Goal: Task Accomplishment & Management: Use online tool/utility

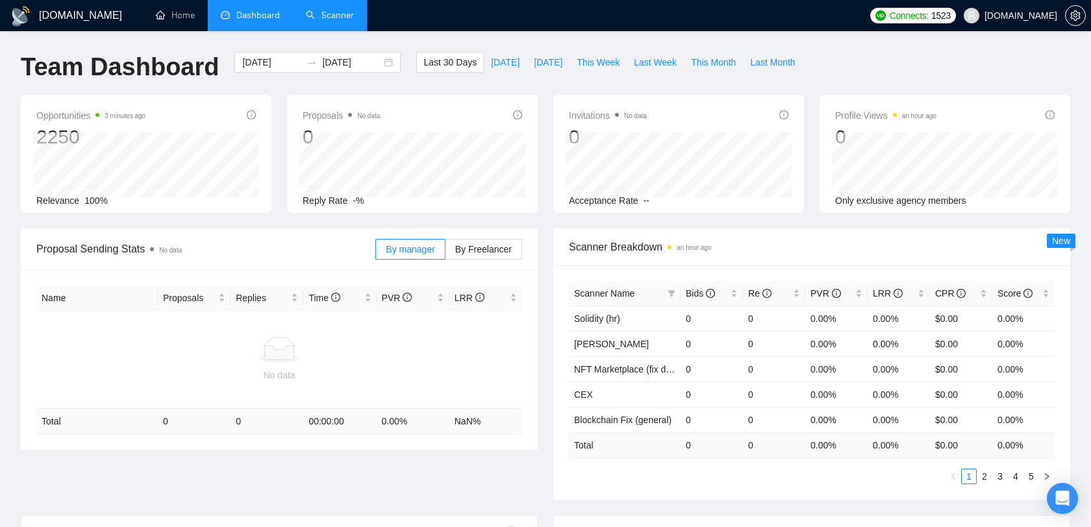
click at [323, 11] on link "Scanner" at bounding box center [330, 15] width 48 height 11
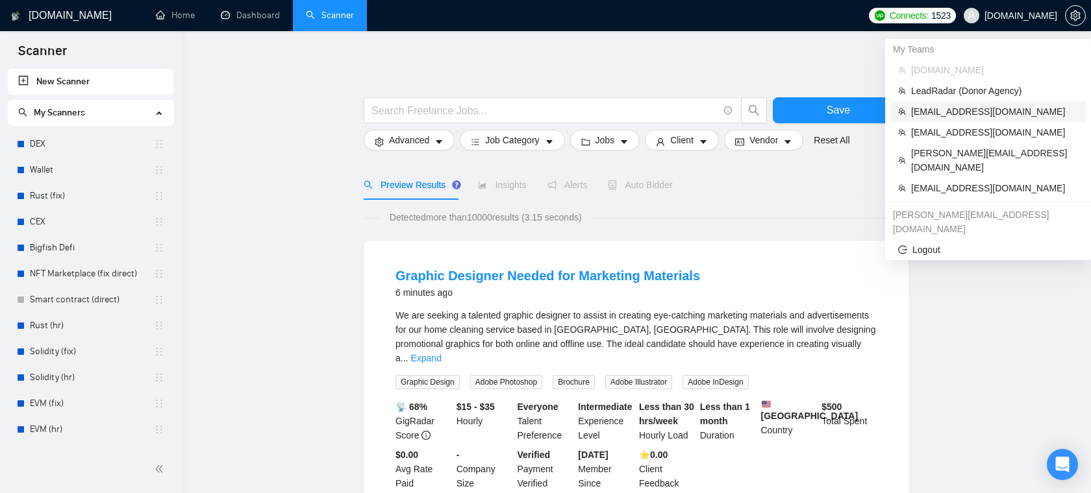
click at [979, 110] on span "[EMAIL_ADDRESS][DOMAIN_NAME]" at bounding box center [994, 112] width 167 height 14
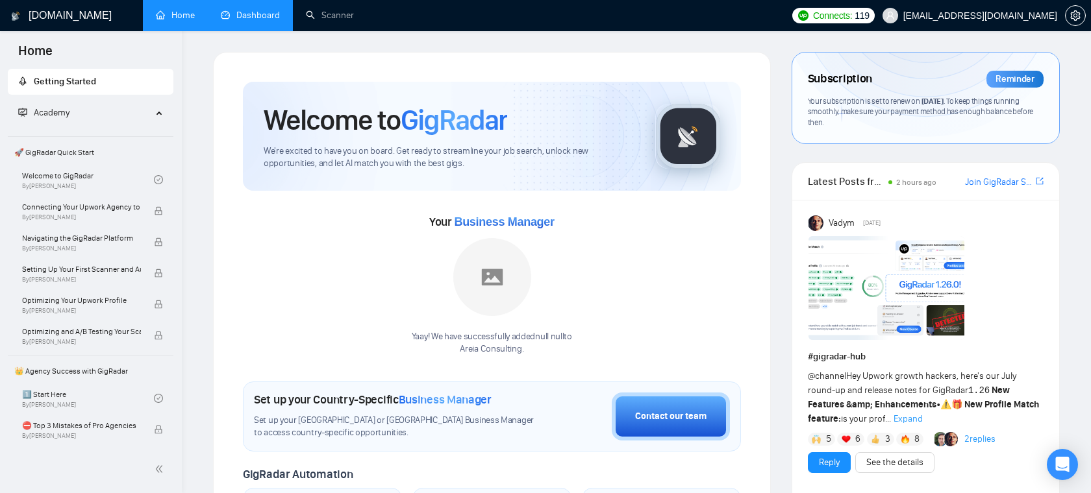
click at [258, 19] on link "Dashboard" at bounding box center [250, 15] width 59 height 11
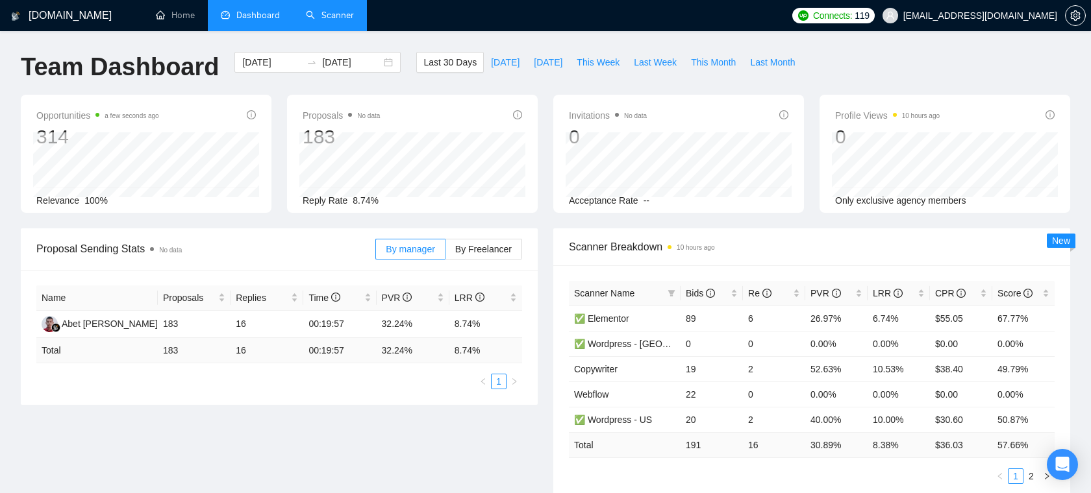
click at [345, 18] on link "Scanner" at bounding box center [330, 15] width 48 height 11
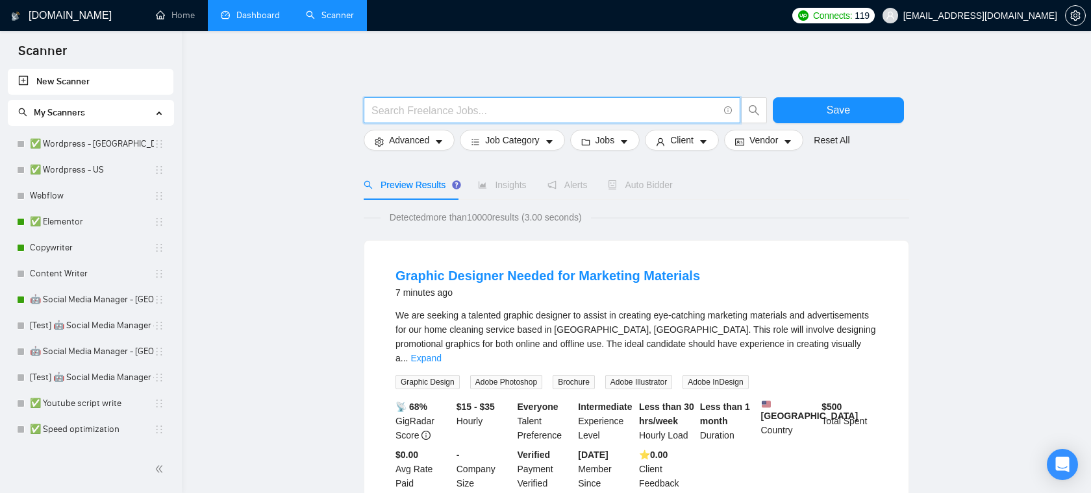
click at [403, 106] on input "text" at bounding box center [544, 111] width 347 height 16
type input "n8n | zapier"
click at [799, 116] on button "Save" at bounding box center [838, 110] width 131 height 26
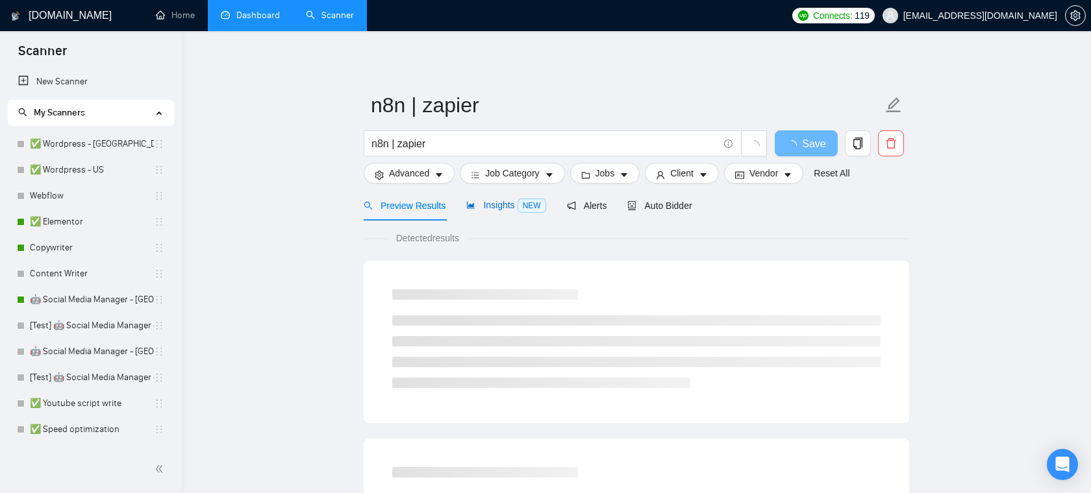
click at [505, 201] on span "Insights NEW" at bounding box center [505, 205] width 79 height 10
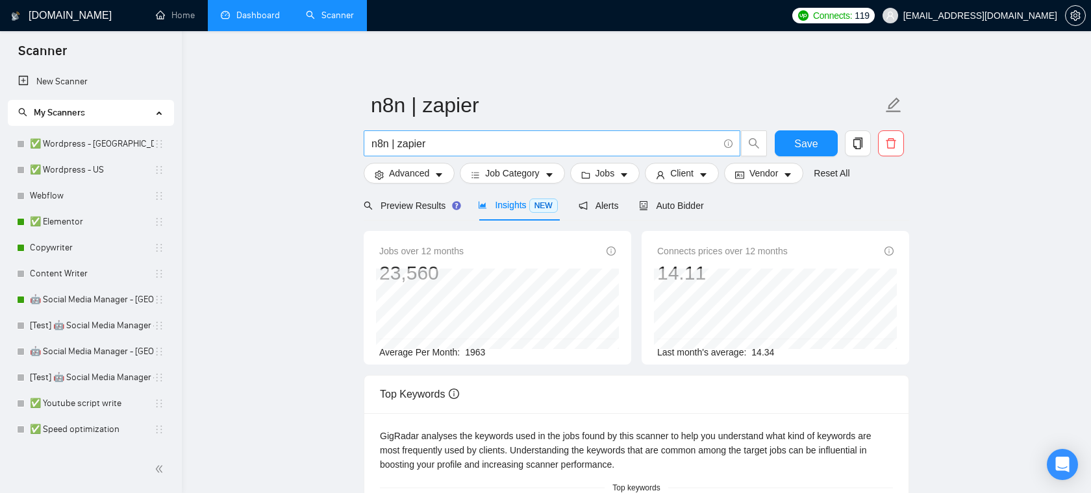
click at [444, 144] on input "n8n | zapier" at bounding box center [544, 144] width 347 height 16
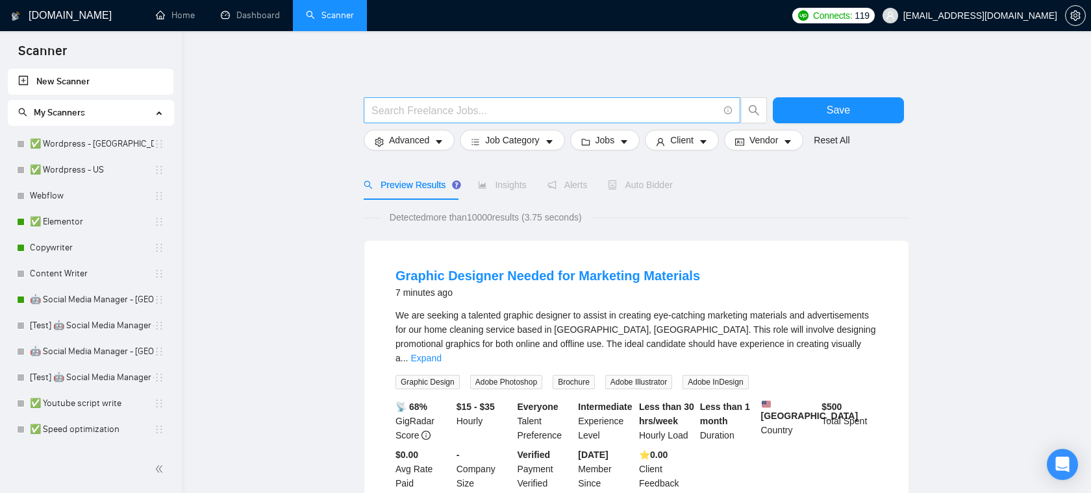
click at [470, 101] on span at bounding box center [552, 110] width 377 height 26
type input "AI Automation"
click at [808, 115] on button "Save" at bounding box center [838, 110] width 131 height 26
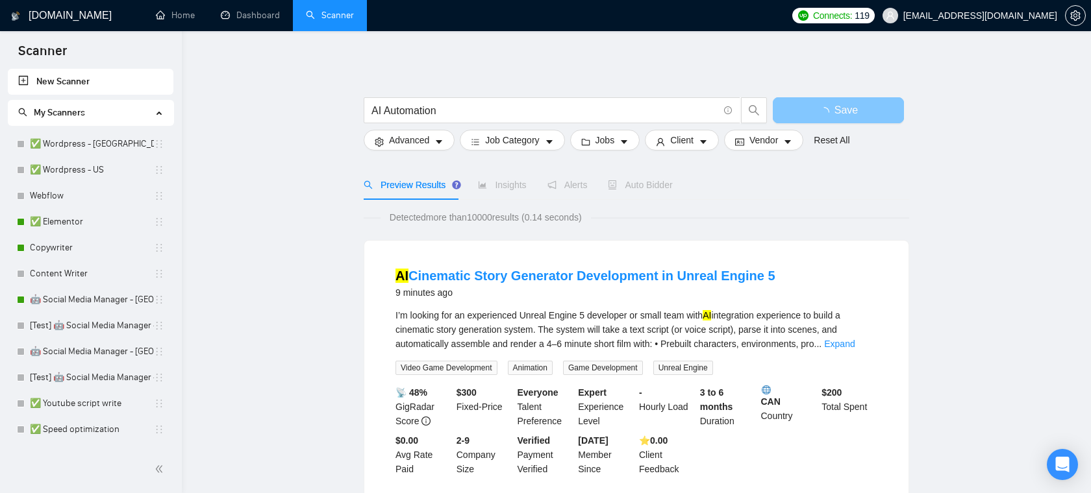
scroll to position [55, 0]
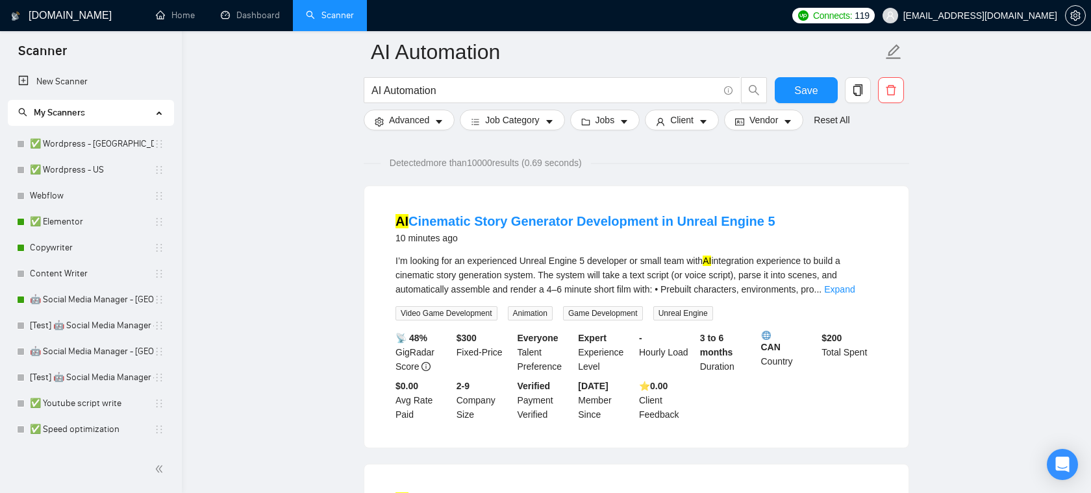
scroll to position [82, 0]
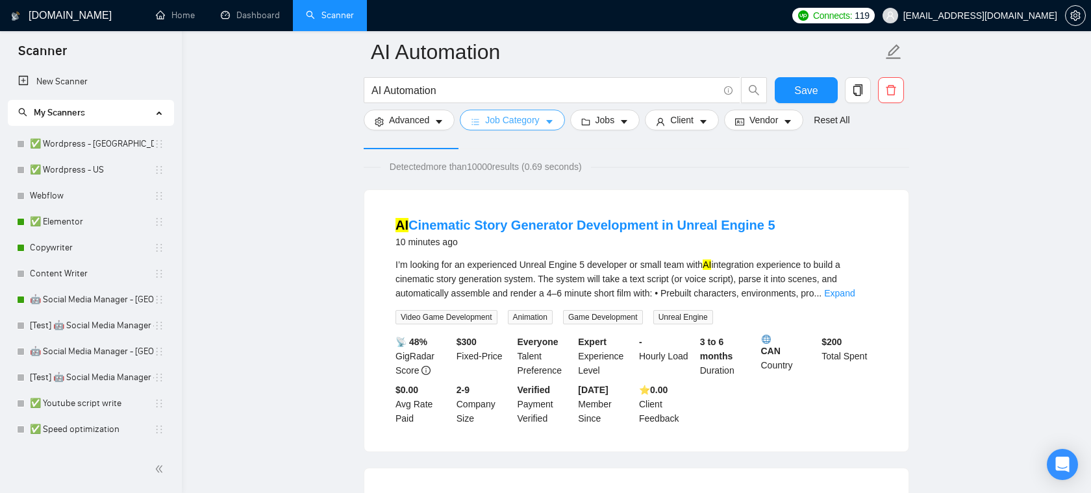
click at [536, 127] on span "Job Category" at bounding box center [512, 120] width 54 height 14
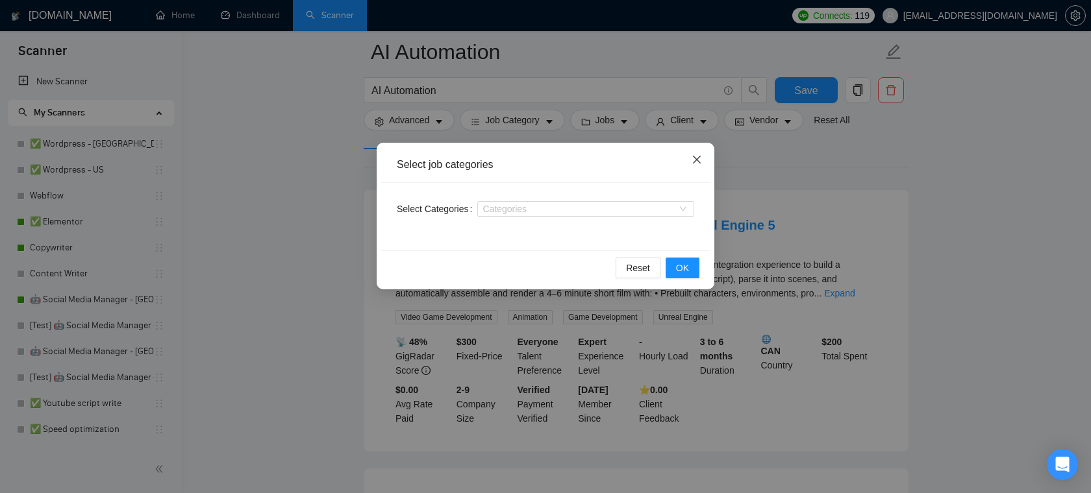
click at [699, 155] on span "Close" at bounding box center [696, 160] width 35 height 35
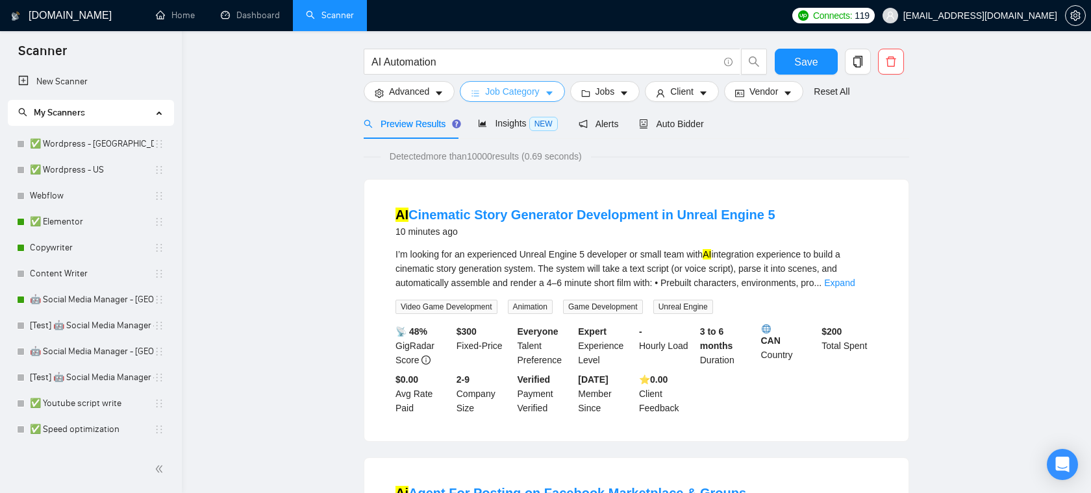
scroll to position [0, 0]
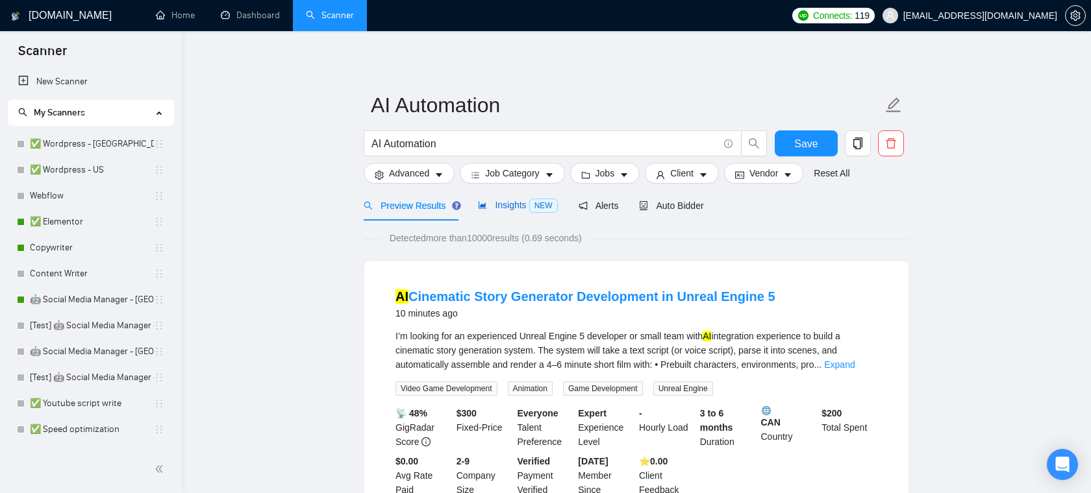
click at [508, 205] on span "Insights NEW" at bounding box center [517, 205] width 79 height 10
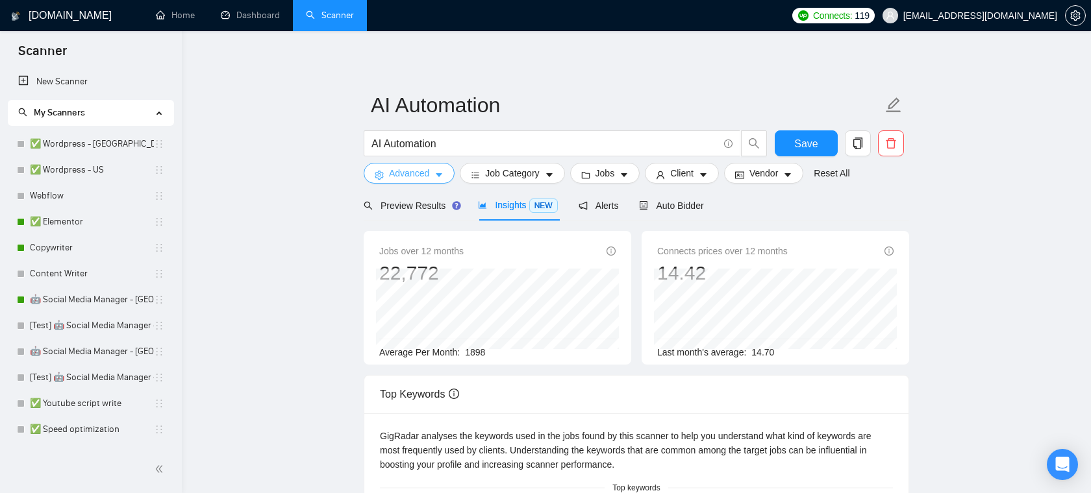
click at [411, 168] on span "Advanced" at bounding box center [409, 173] width 40 height 14
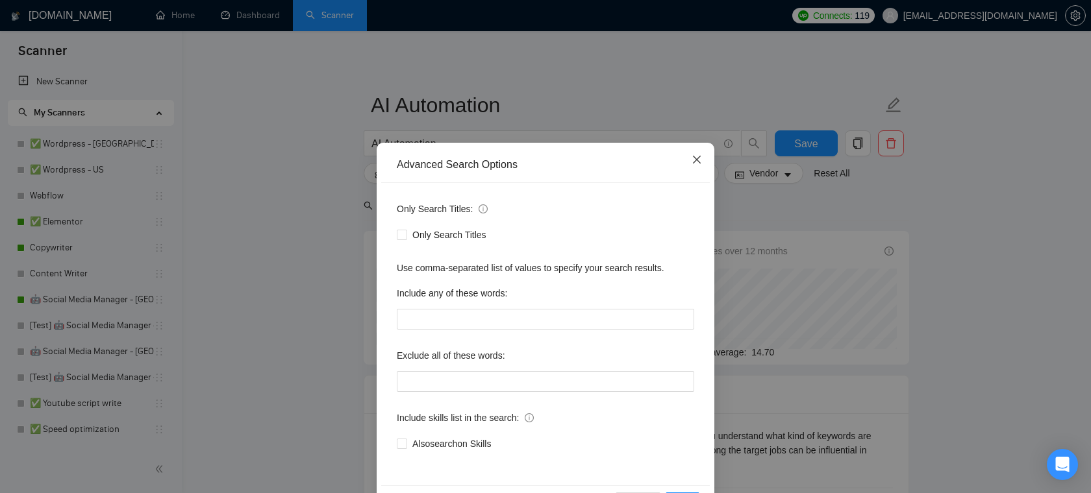
click at [697, 158] on icon "close" at bounding box center [697, 160] width 10 height 10
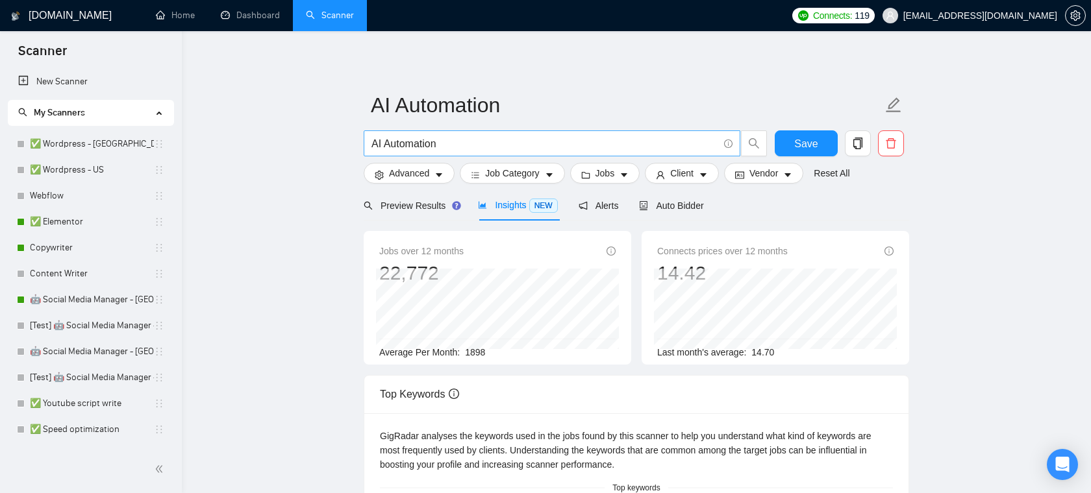
click at [606, 151] on input "AI Automation" at bounding box center [544, 144] width 347 height 16
click at [606, 149] on input "AI Automation" at bounding box center [544, 144] width 347 height 16
type input "AI Automation workflow"
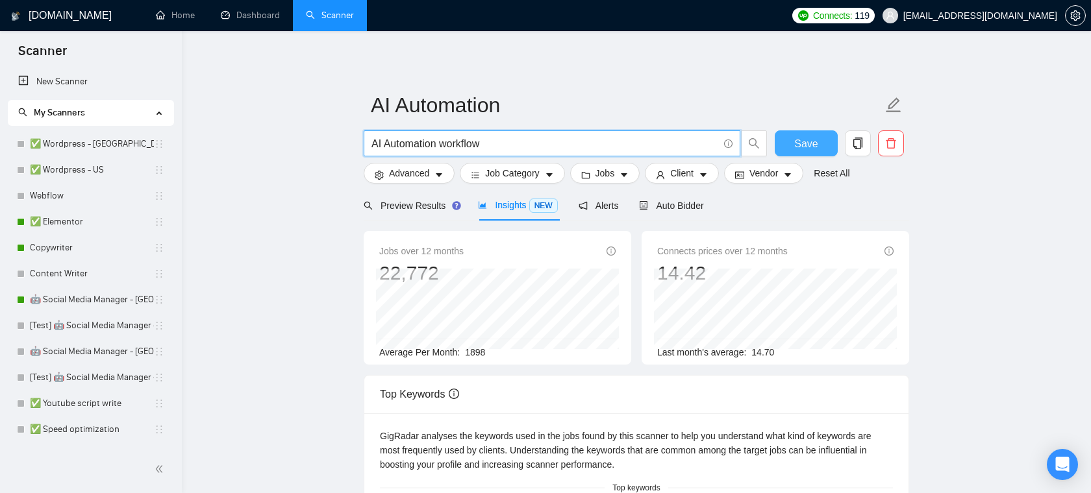
click at [817, 140] on button "Save" at bounding box center [806, 144] width 63 height 26
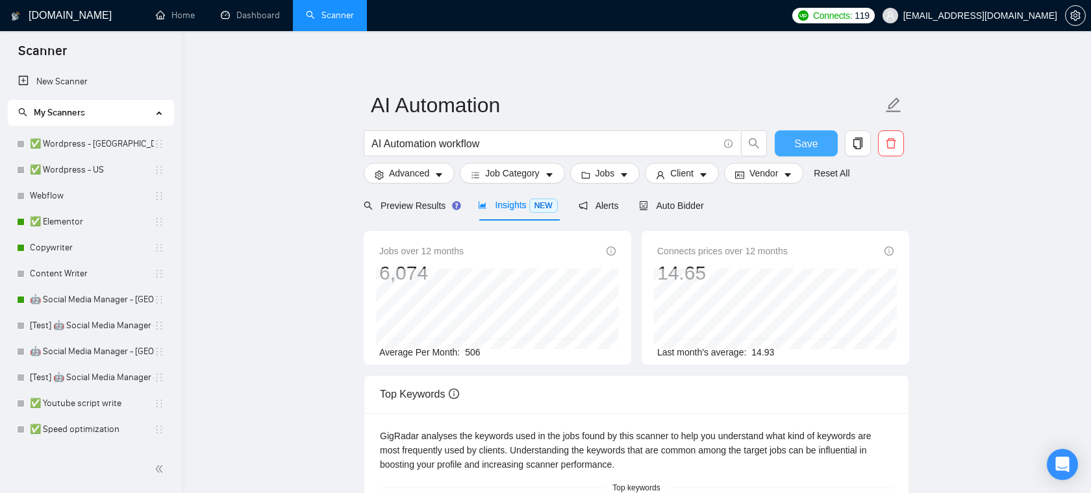
click at [795, 144] on span "Save" at bounding box center [805, 144] width 23 height 16
click at [547, 171] on button "Job Category" at bounding box center [512, 173] width 105 height 21
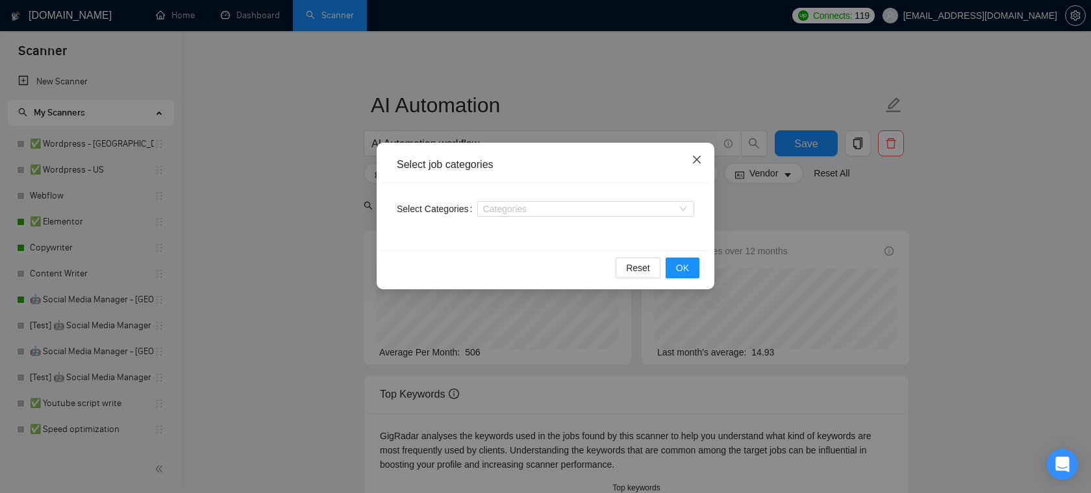
click at [697, 156] on icon "close" at bounding box center [697, 160] width 10 height 10
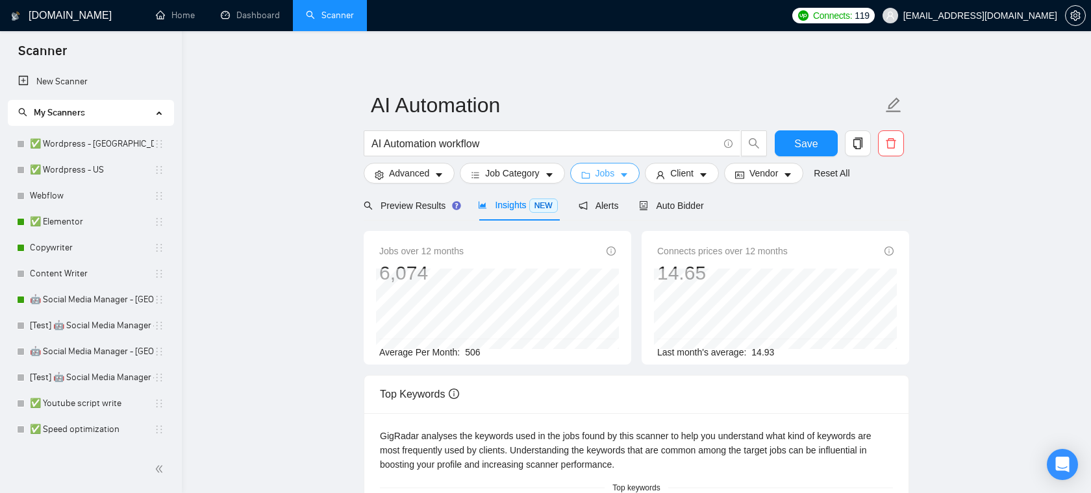
click at [615, 175] on span "Jobs" at bounding box center [604, 173] width 19 height 14
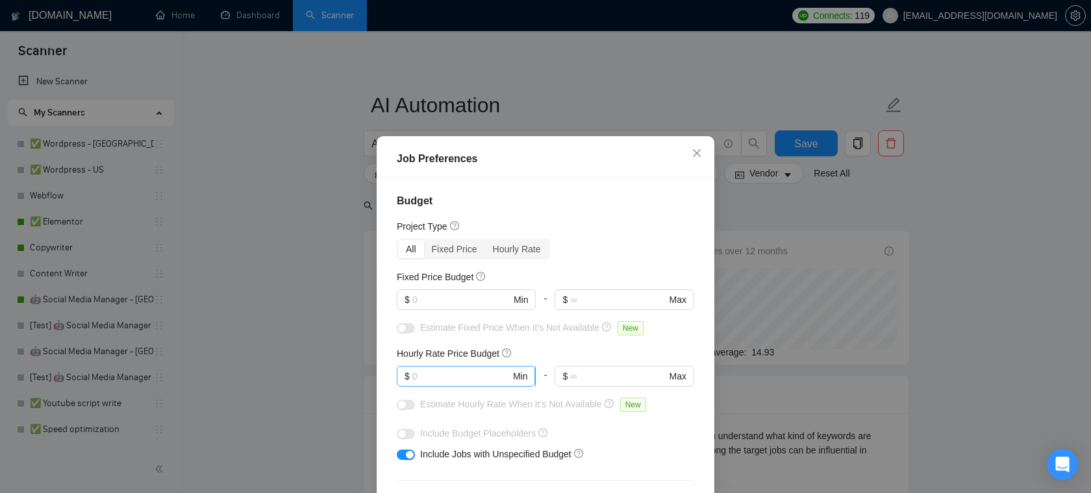
click at [460, 384] on span "$ Min" at bounding box center [466, 376] width 138 height 21
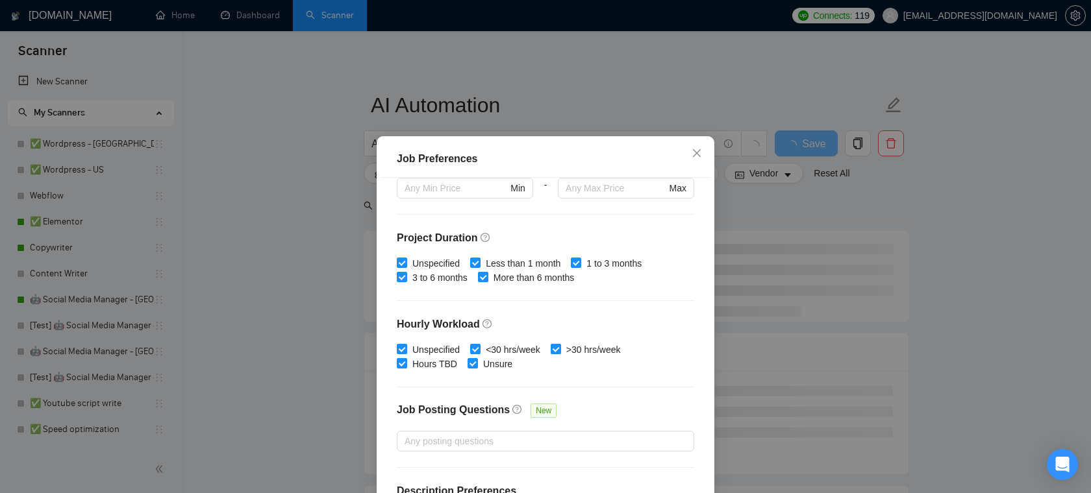
scroll to position [386, 0]
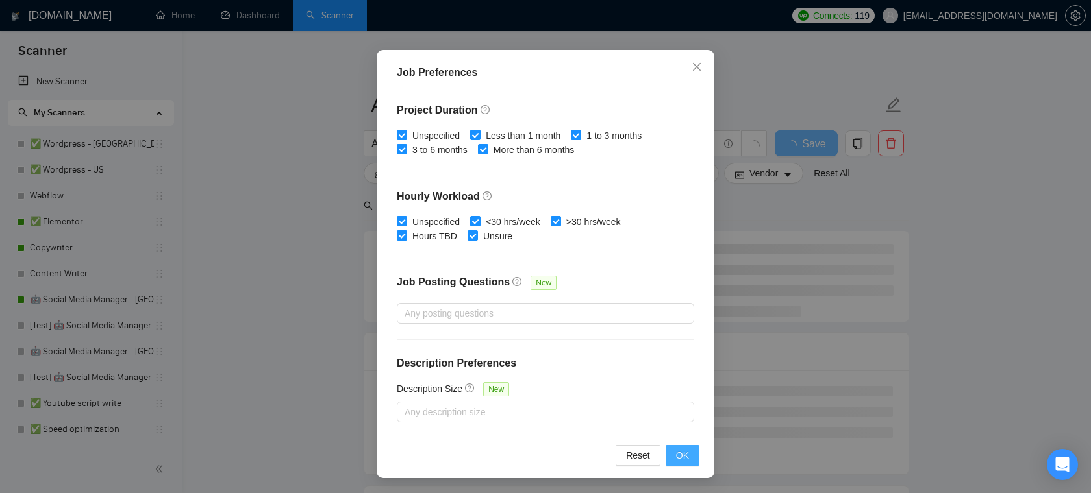
type input "30"
click at [676, 460] on span "OK" at bounding box center [682, 456] width 13 height 14
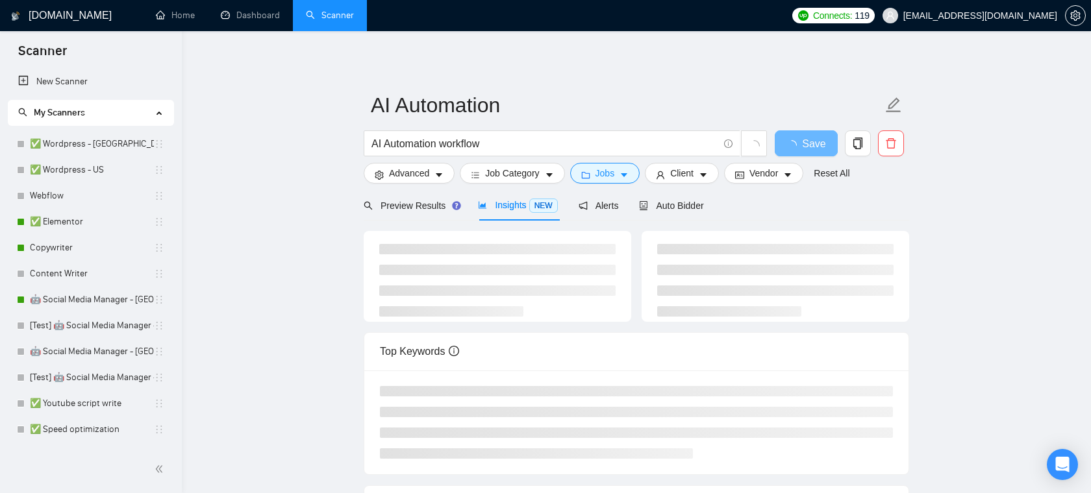
scroll to position [29, 0]
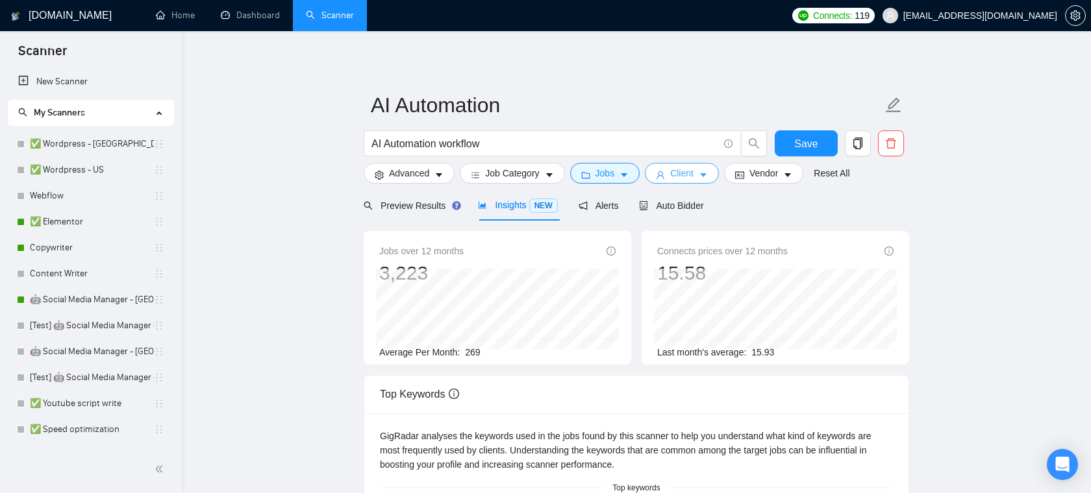
click at [691, 177] on span "Client" at bounding box center [681, 173] width 23 height 14
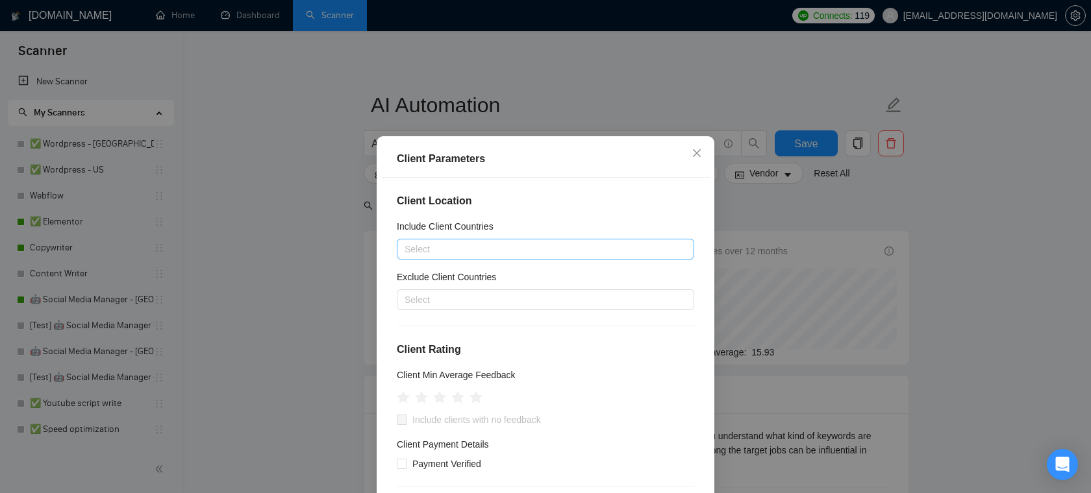
click at [508, 247] on div at bounding box center [539, 250] width 278 height 16
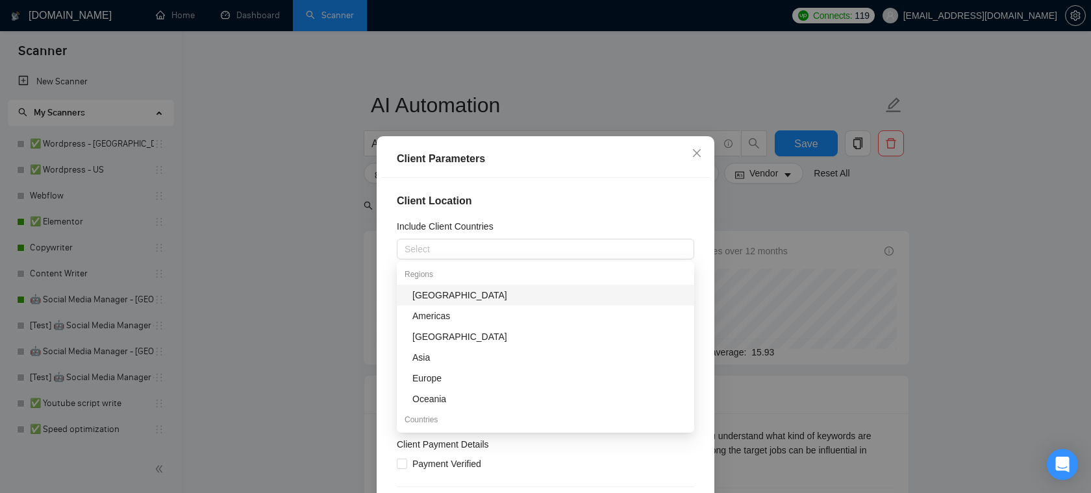
click at [570, 191] on div "Client Location Include Client Countries Select Exclude Client Countries Select…" at bounding box center [545, 350] width 329 height 345
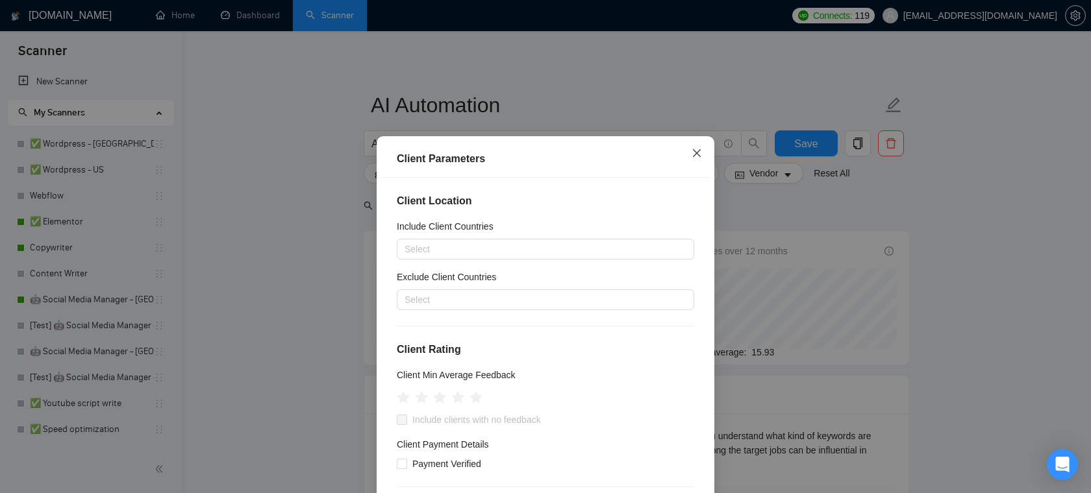
click at [699, 158] on span "Close" at bounding box center [696, 153] width 35 height 35
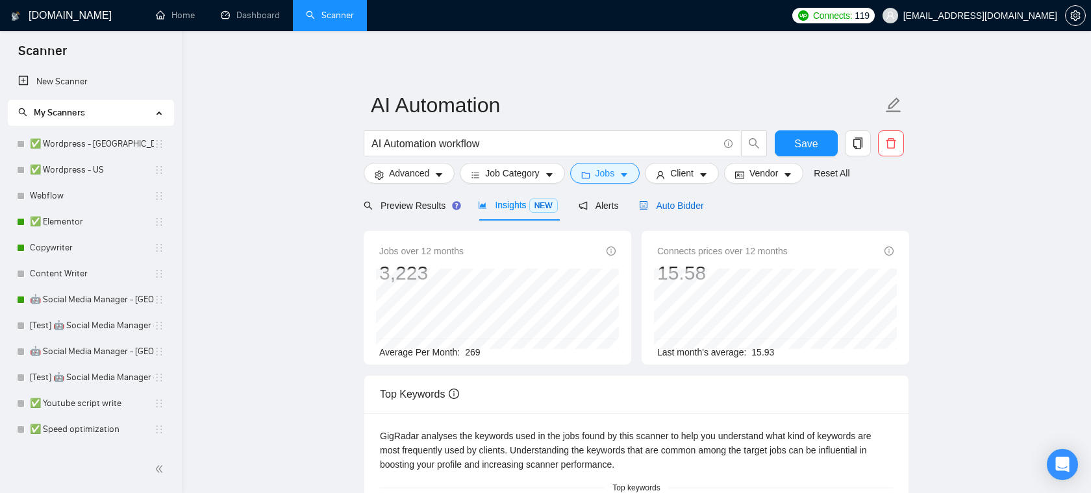
click at [675, 208] on span "Auto Bidder" at bounding box center [671, 206] width 64 height 10
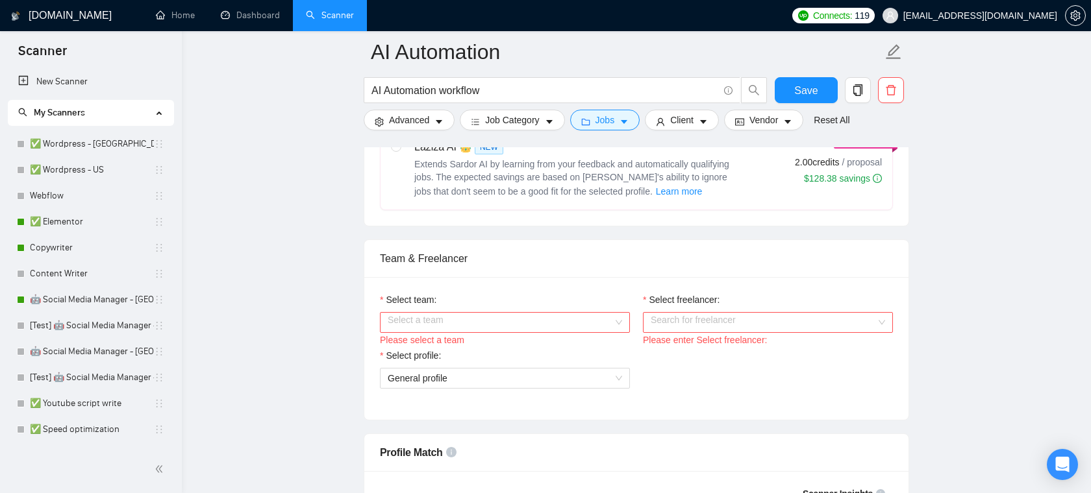
scroll to position [568, 0]
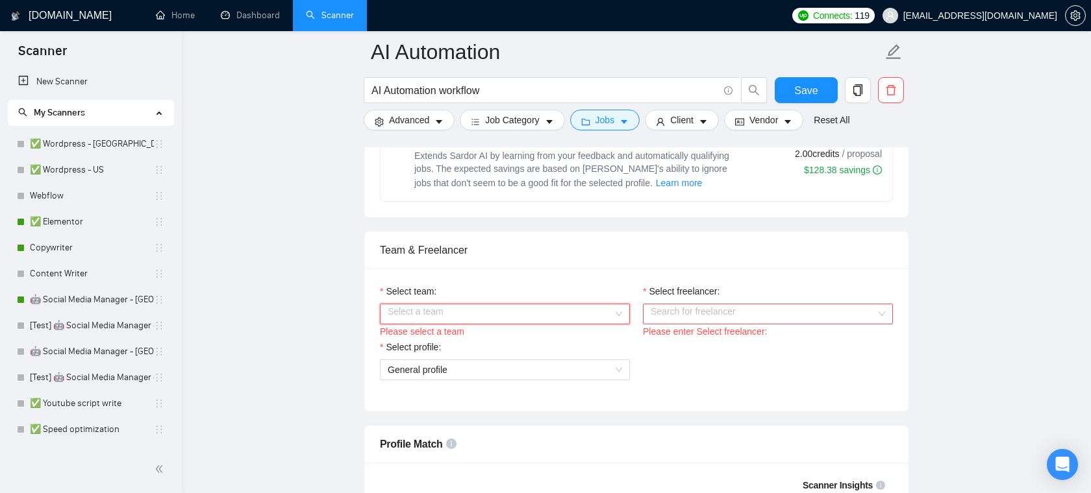
click at [579, 312] on input "Select team:" at bounding box center [500, 314] width 225 height 19
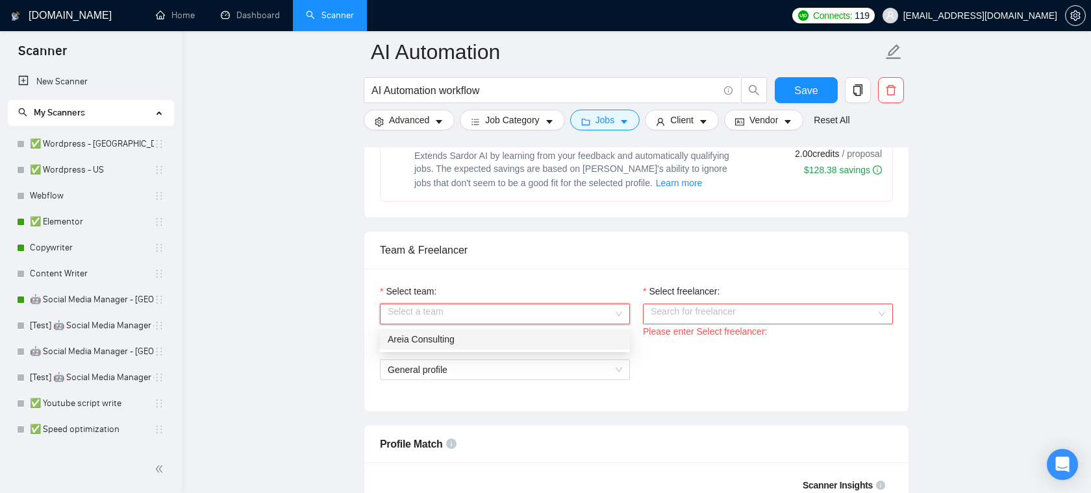
click at [527, 337] on div "Areia Consulting" at bounding box center [505, 339] width 234 height 14
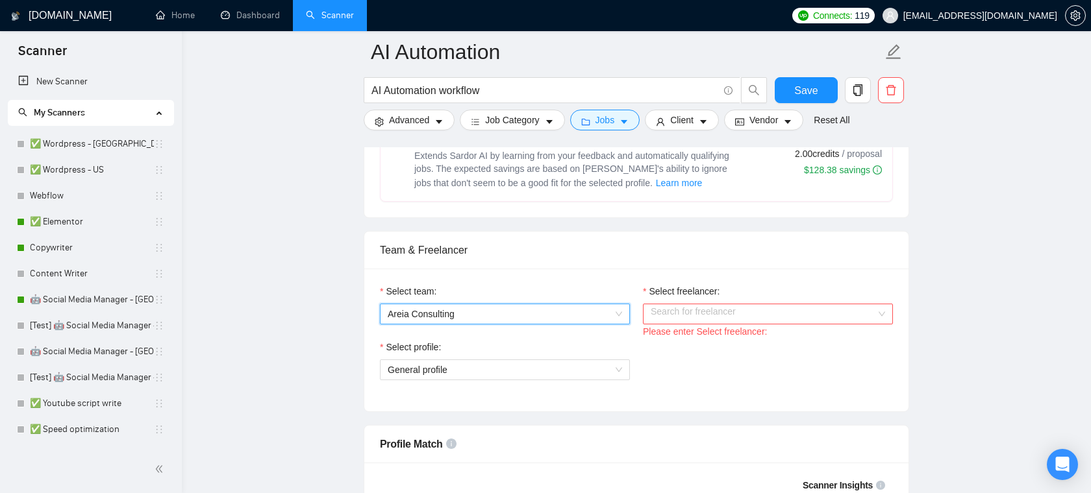
click at [711, 313] on input "Select freelancer:" at bounding box center [763, 314] width 225 height 19
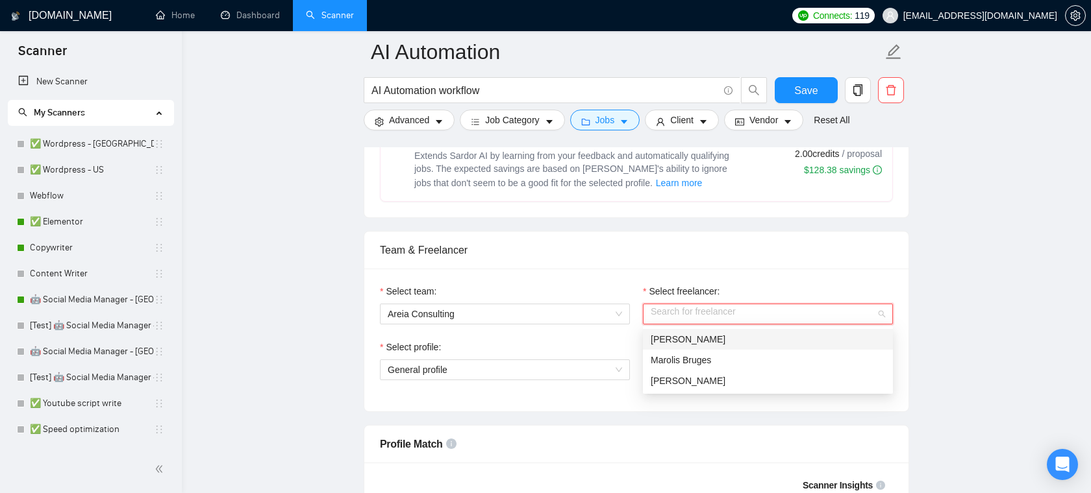
click at [701, 286] on label "Select freelancer:" at bounding box center [681, 291] width 77 height 14
click at [701, 305] on input "Select freelancer:" at bounding box center [763, 314] width 225 height 19
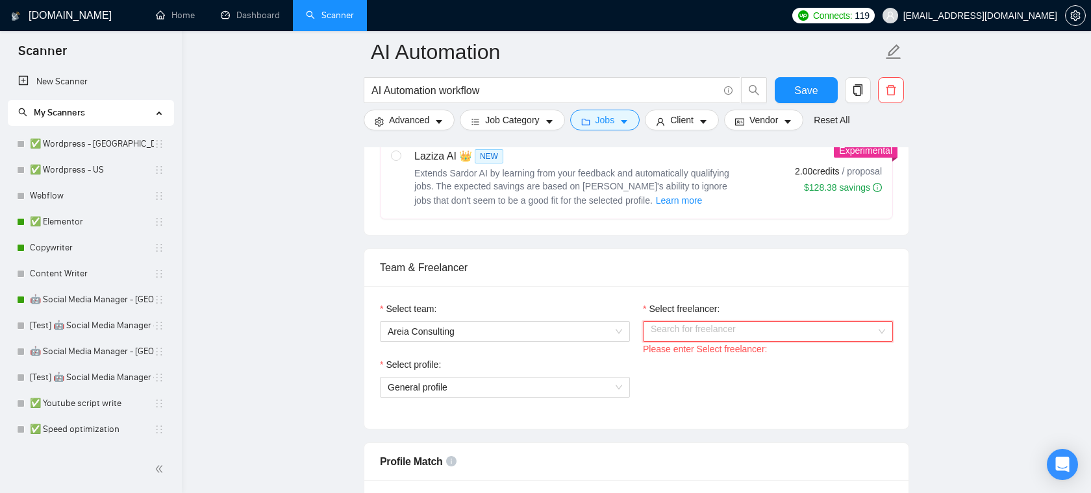
scroll to position [547, 0]
click at [690, 328] on input "Select freelancer:" at bounding box center [763, 334] width 225 height 19
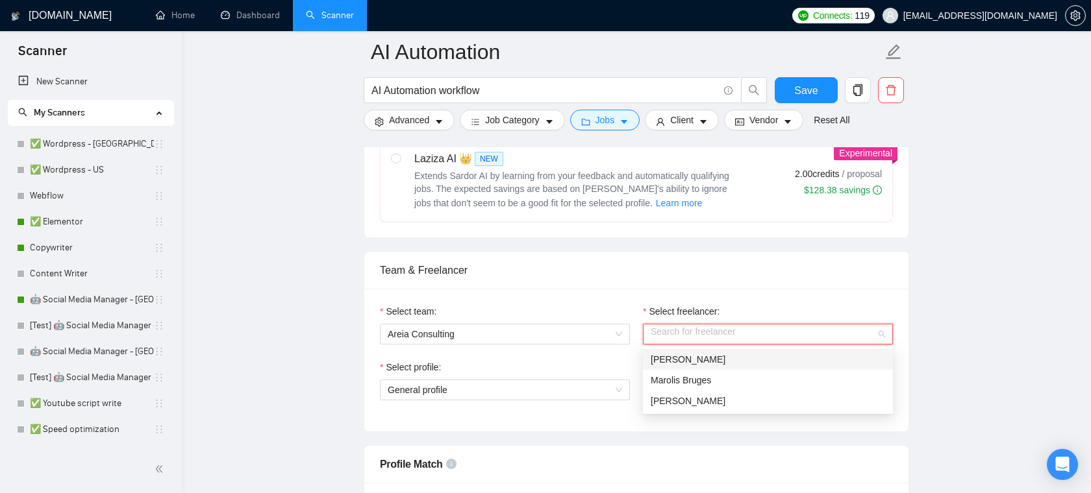
click at [684, 286] on div "Team & Freelancer" at bounding box center [636, 270] width 513 height 37
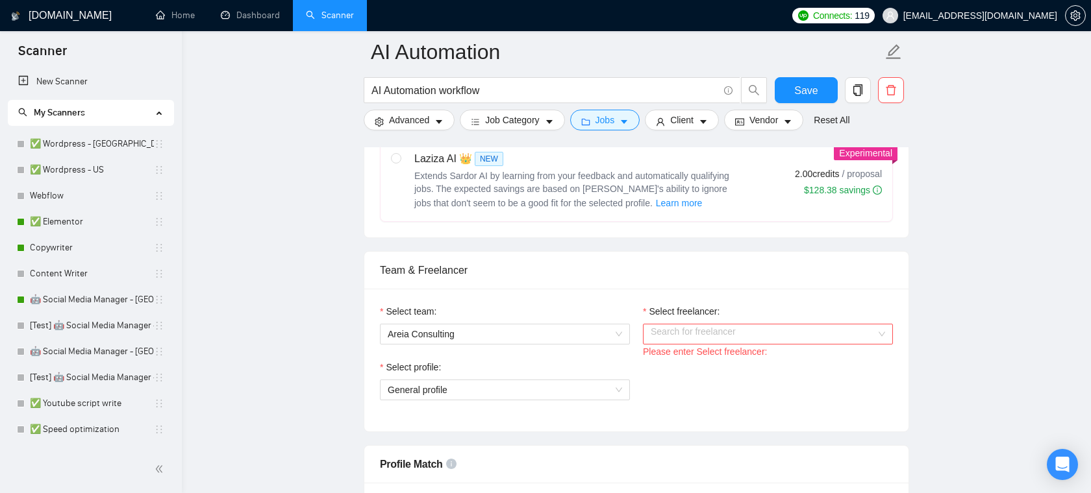
click at [693, 343] on input "Select freelancer:" at bounding box center [763, 334] width 225 height 19
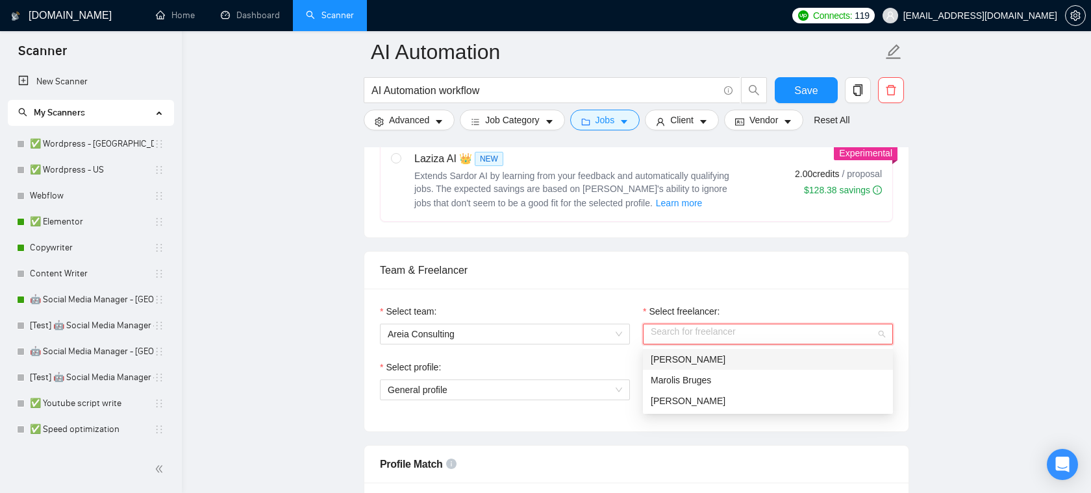
click at [695, 362] on span "[PERSON_NAME]" at bounding box center [688, 360] width 75 height 10
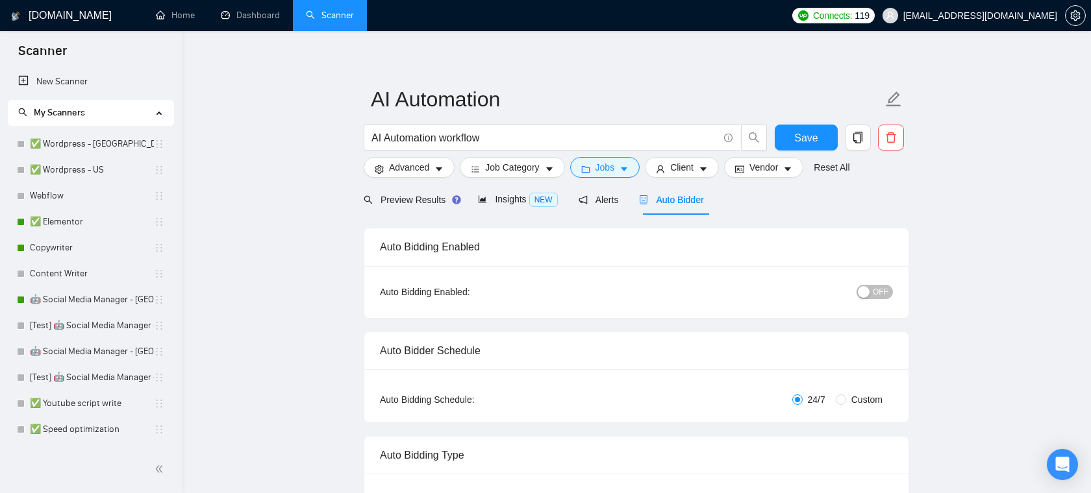
scroll to position [0, 0]
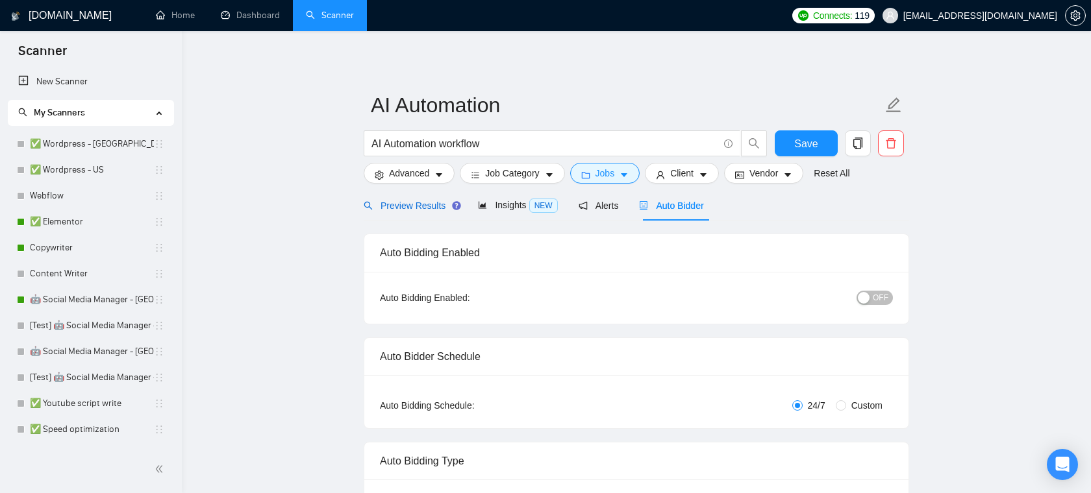
click at [408, 199] on div "Preview Results" at bounding box center [411, 206] width 94 height 14
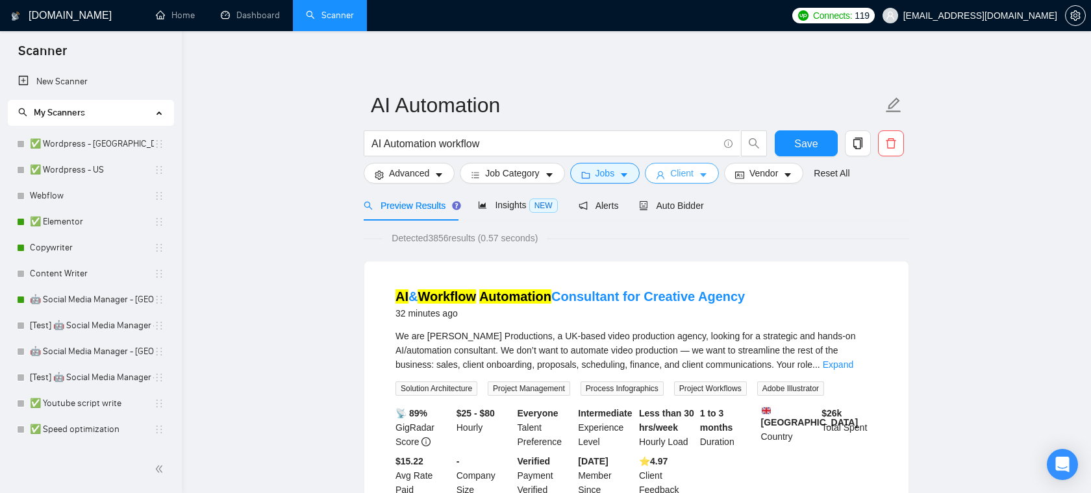
click at [701, 181] on button "Client" at bounding box center [682, 173] width 74 height 21
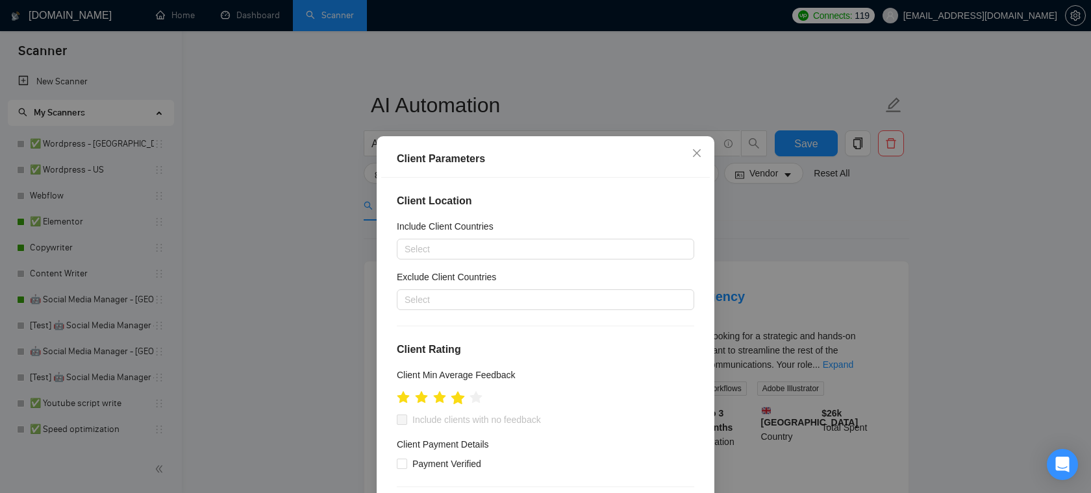
click at [459, 399] on icon "star" at bounding box center [458, 397] width 14 height 13
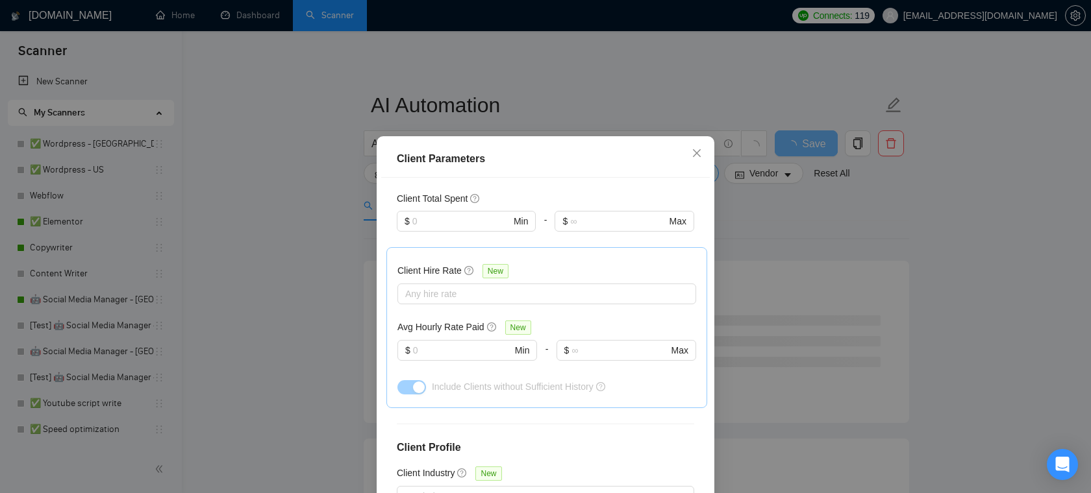
scroll to position [340, 0]
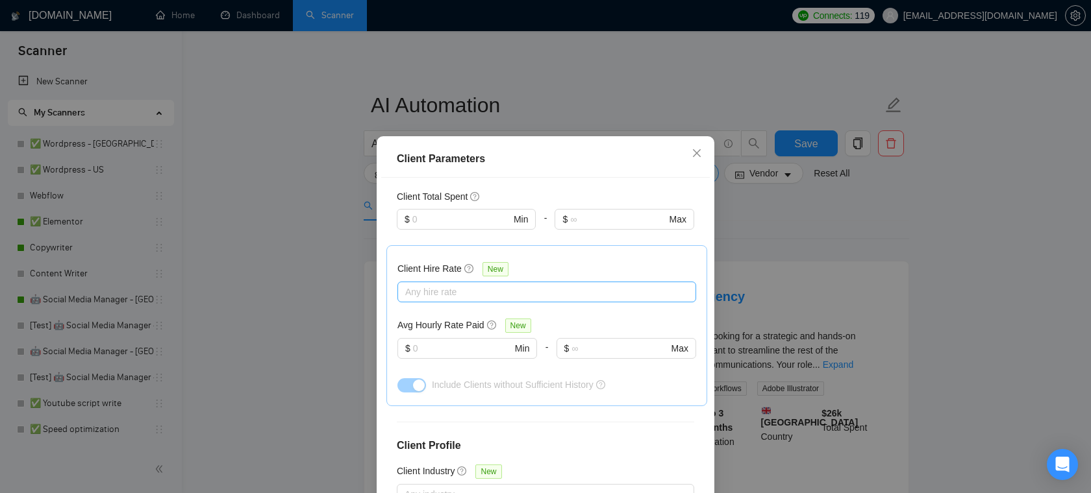
click at [492, 289] on div at bounding box center [540, 292] width 279 height 16
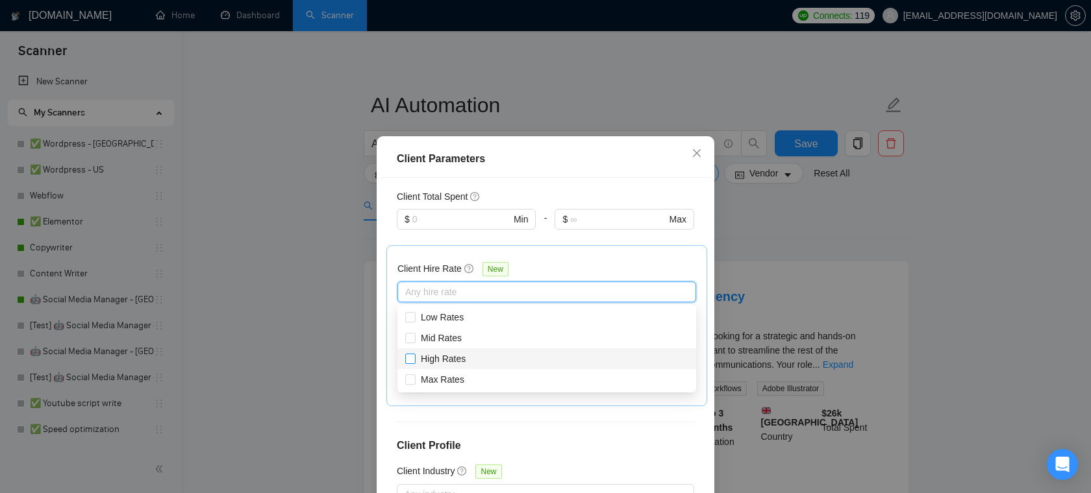
click at [408, 356] on input "High Rates" at bounding box center [409, 358] width 9 height 9
checkbox input "true"
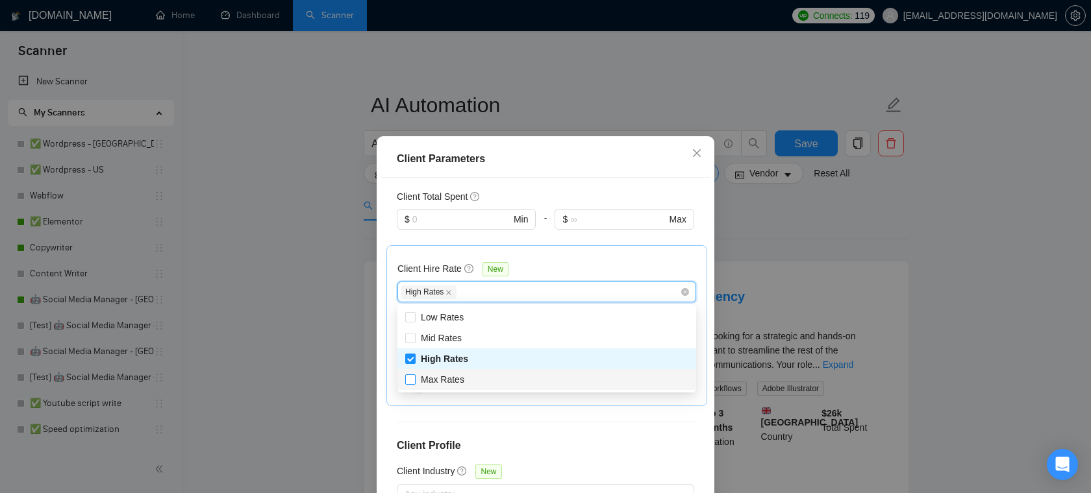
click at [411, 377] on input "Max Rates" at bounding box center [409, 379] width 9 height 9
checkbox input "true"
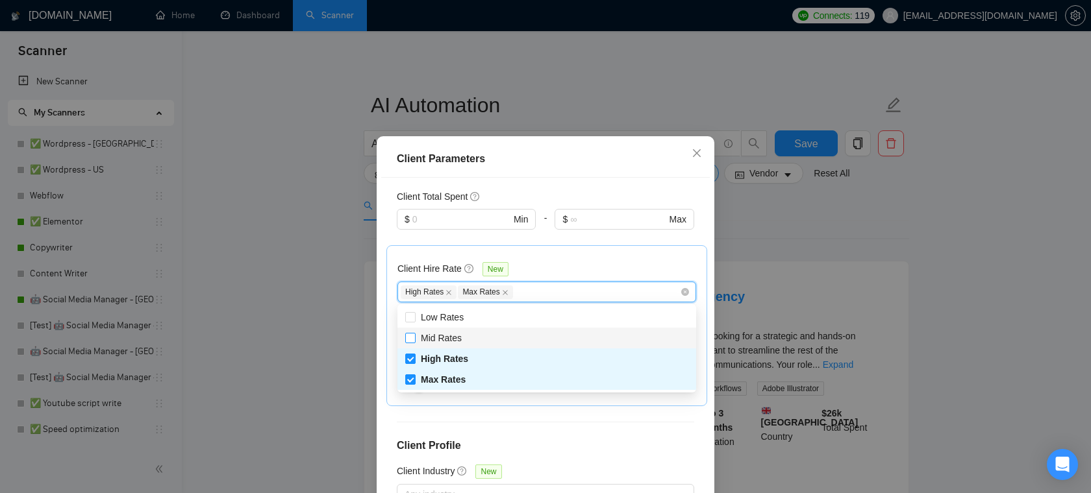
click at [414, 339] on span at bounding box center [410, 338] width 10 height 10
click at [414, 339] on input "Mid Rates" at bounding box center [409, 337] width 9 height 9
click at [415, 337] on label "Mid Rates" at bounding box center [436, 338] width 62 height 14
click at [414, 337] on input "Mid Rates" at bounding box center [409, 337] width 9 height 9
click at [408, 340] on input "Mid Rates" at bounding box center [409, 337] width 9 height 9
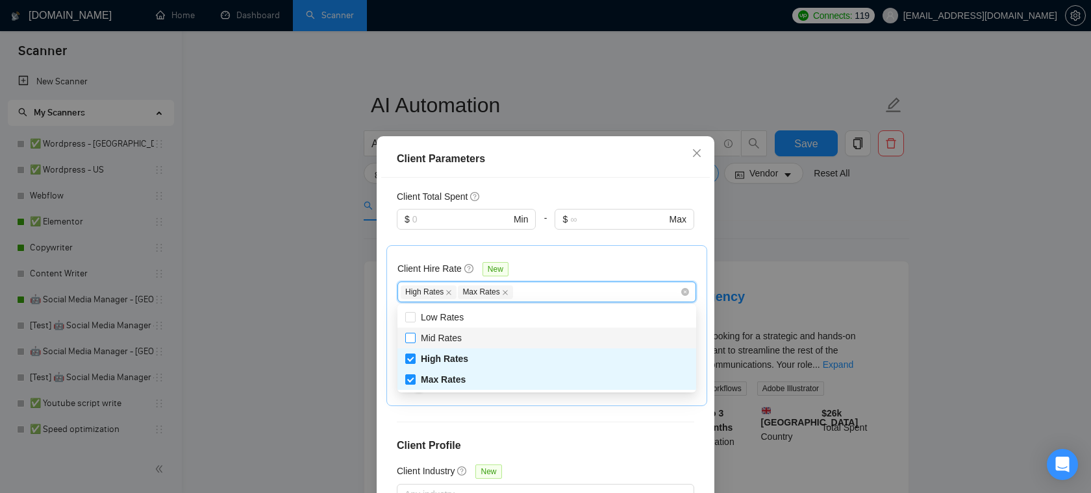
checkbox input "true"
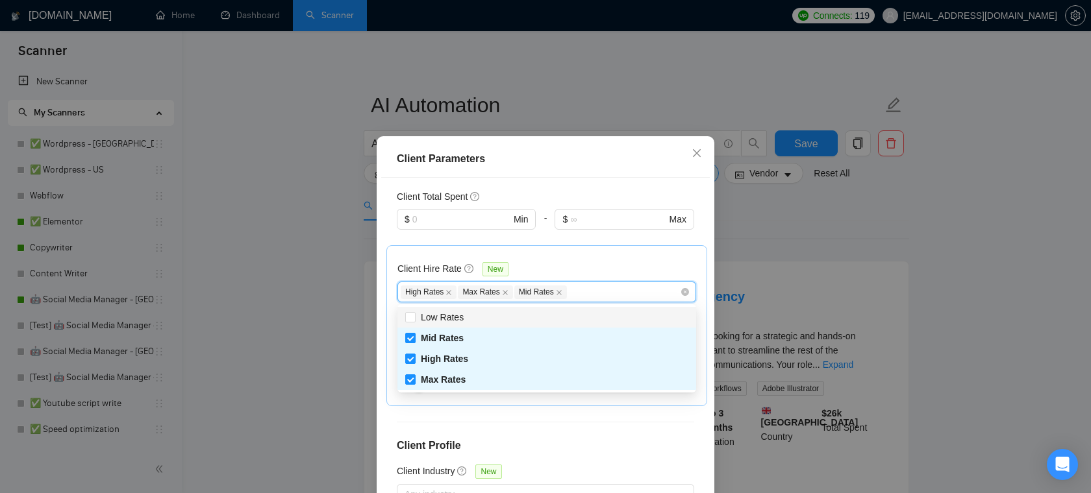
click at [584, 262] on div "Client Hire Rate New" at bounding box center [546, 272] width 299 height 20
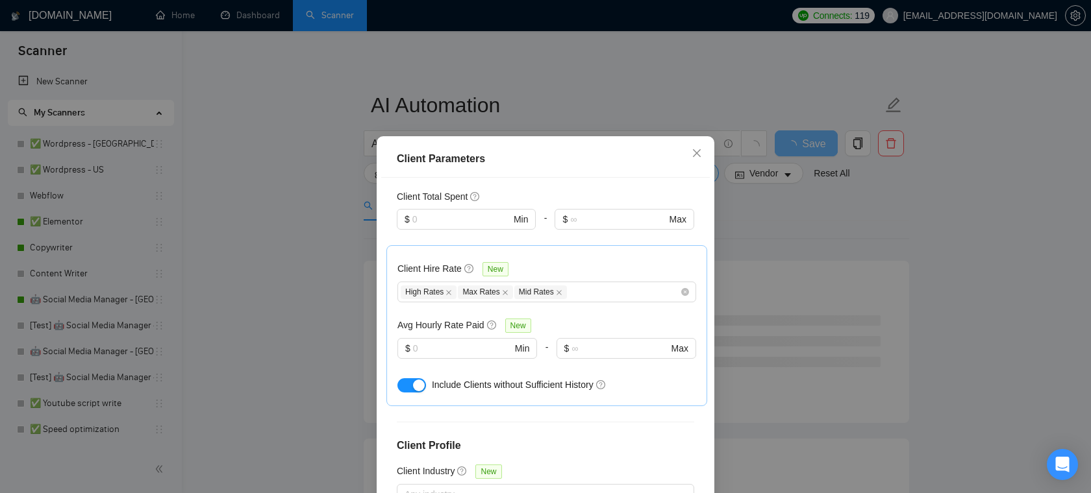
scroll to position [464, 0]
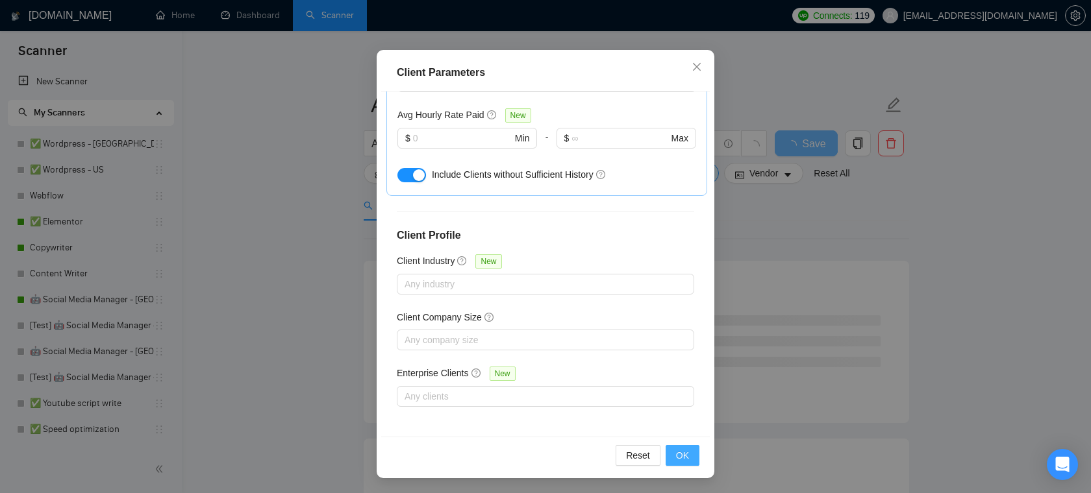
click at [677, 445] on button "OK" at bounding box center [683, 455] width 34 height 21
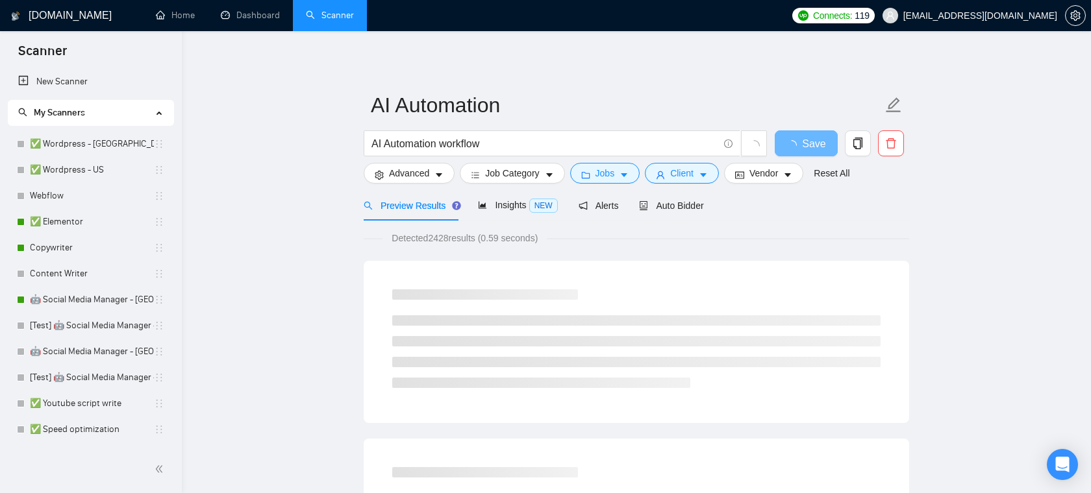
scroll to position [29, 0]
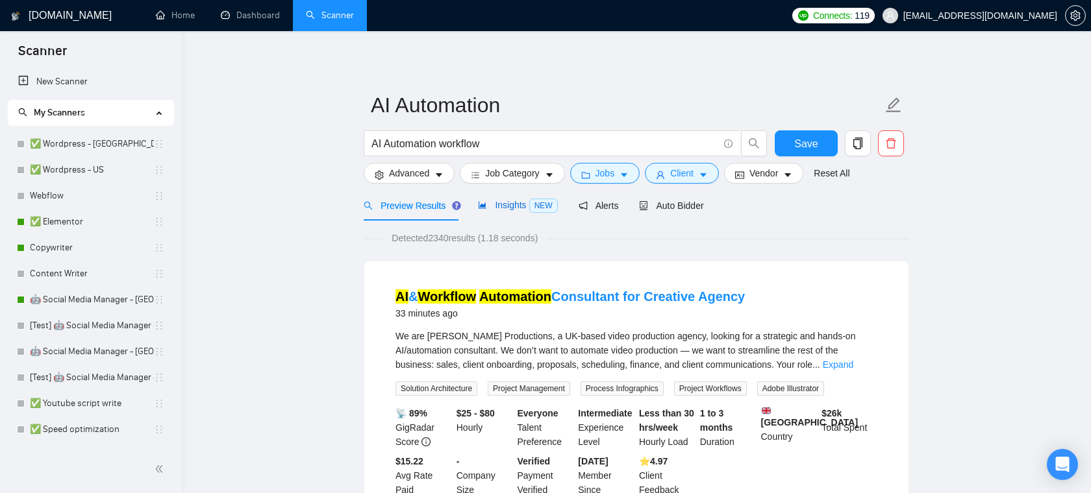
click at [512, 203] on span "Insights NEW" at bounding box center [517, 205] width 79 height 10
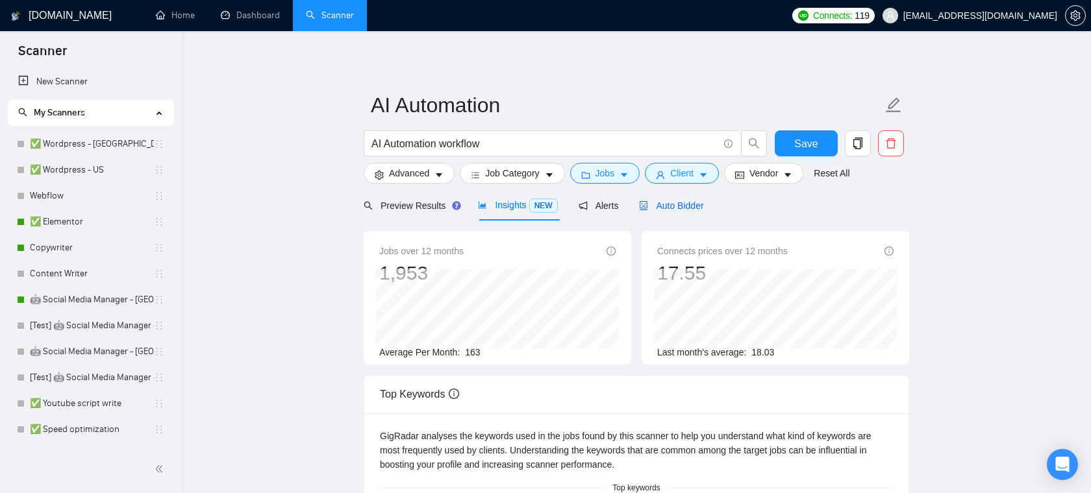
click at [682, 211] on div "Auto Bidder" at bounding box center [671, 206] width 64 height 14
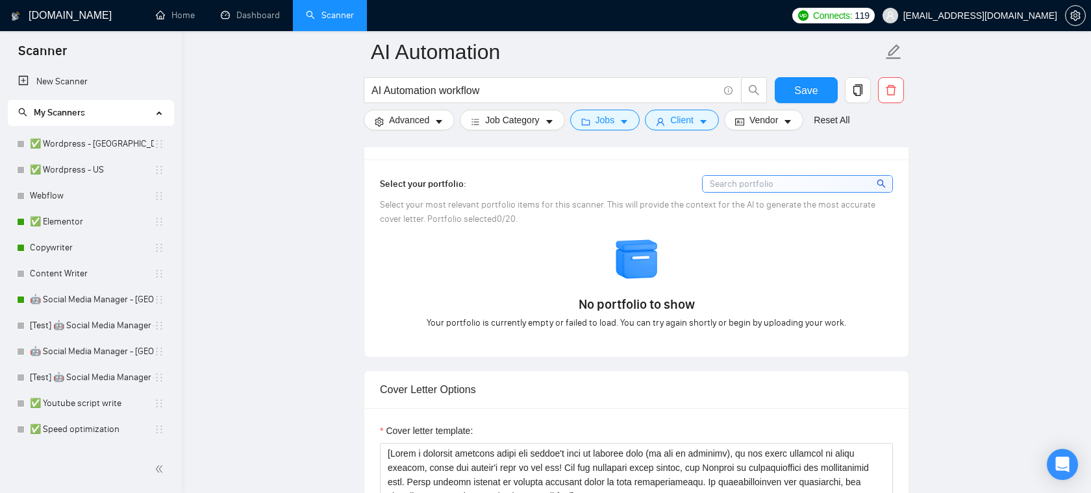
scroll to position [1297, 0]
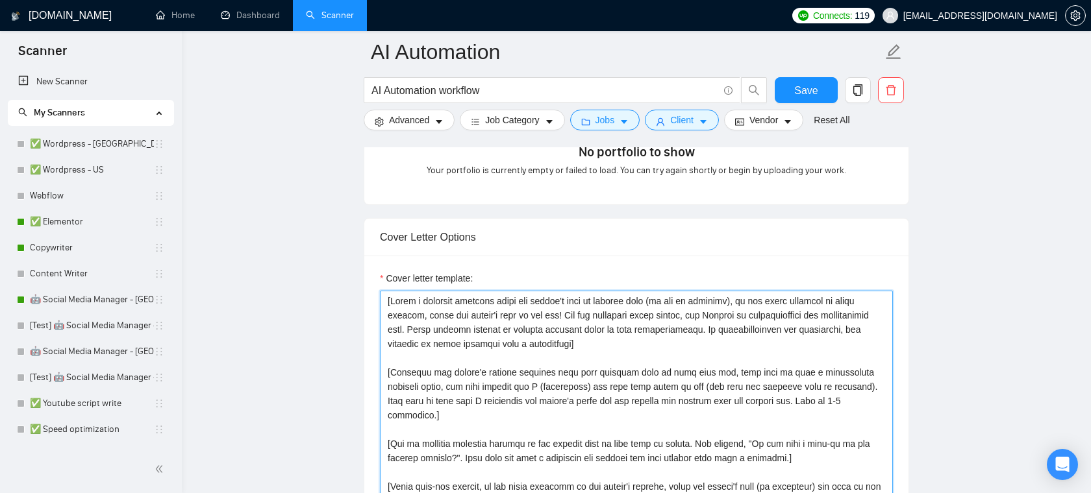
click at [613, 340] on textarea "Cover letter template:" at bounding box center [636, 437] width 513 height 292
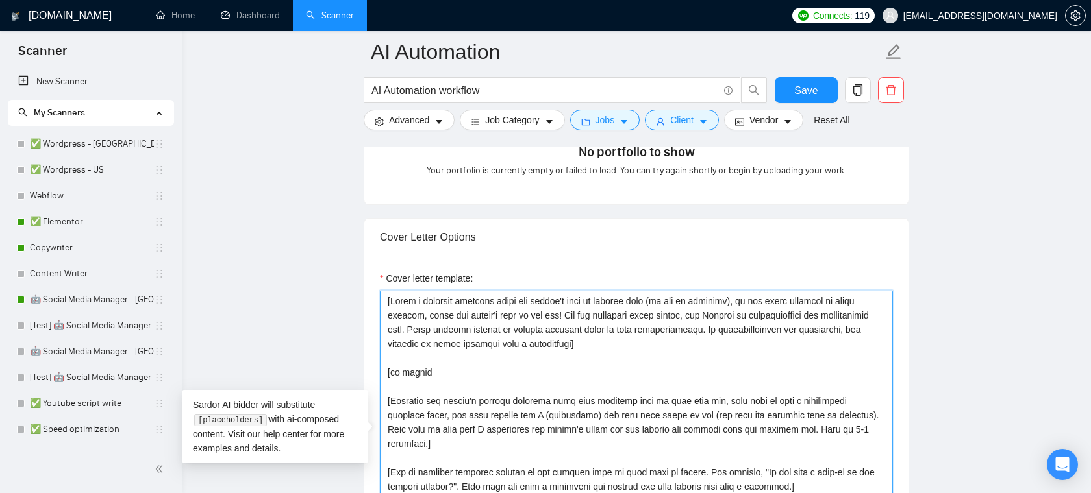
drag, startPoint x: 510, startPoint y: 372, endPoint x: 378, endPoint y: 369, distance: 132.5
click at [378, 369] on div "Cover letter template:" at bounding box center [636, 435] width 544 height 358
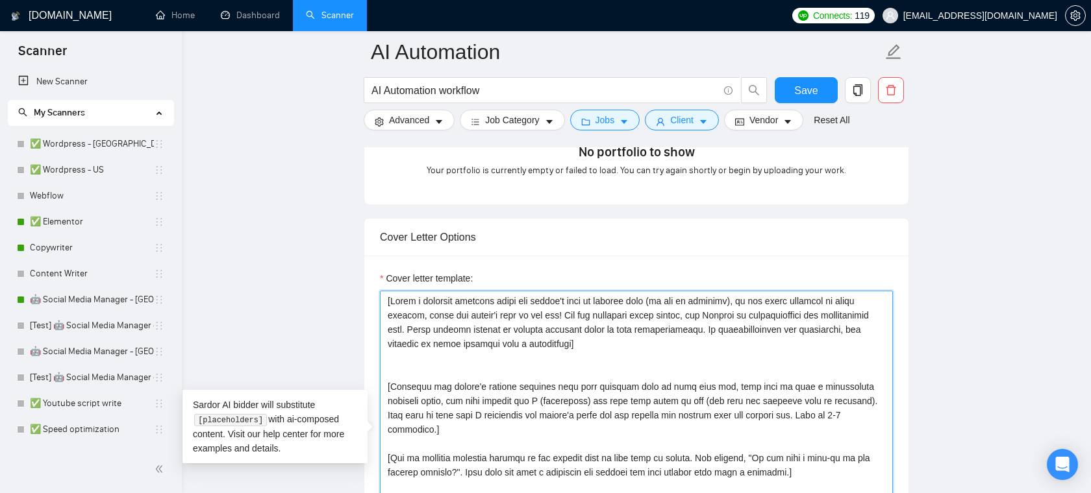
type textarea "[Write a personal greeting using the client's name or company name (if any is p…"
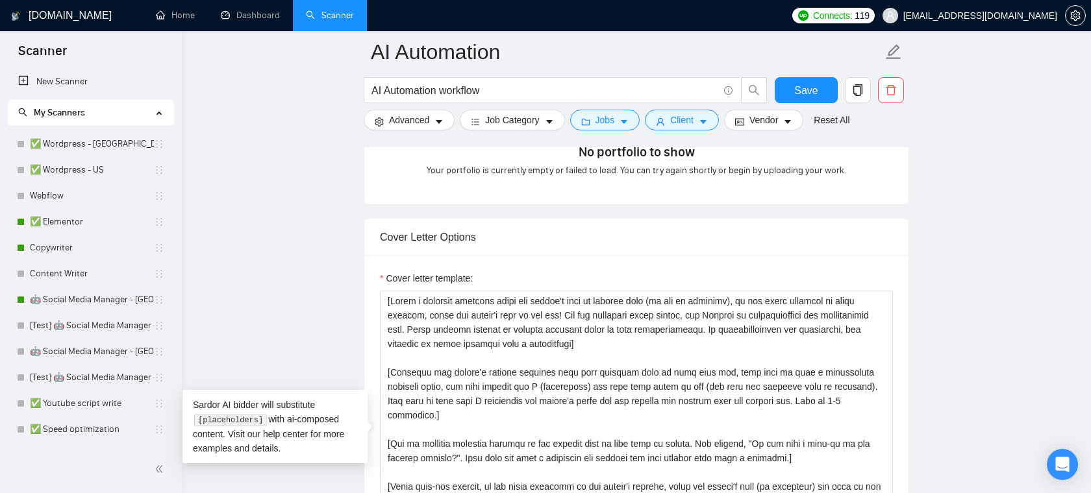
click at [523, 219] on div "Cover Letter Options" at bounding box center [636, 237] width 513 height 37
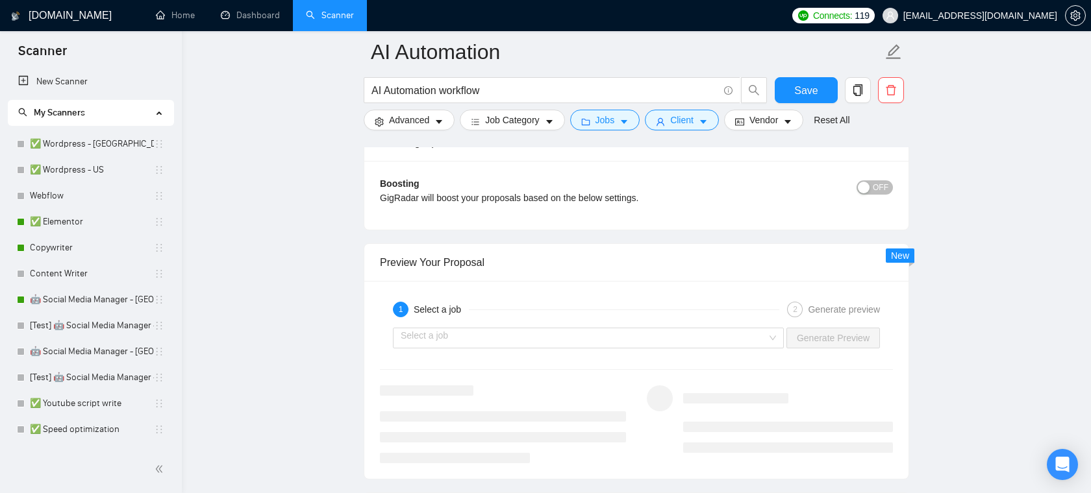
scroll to position [2307, 0]
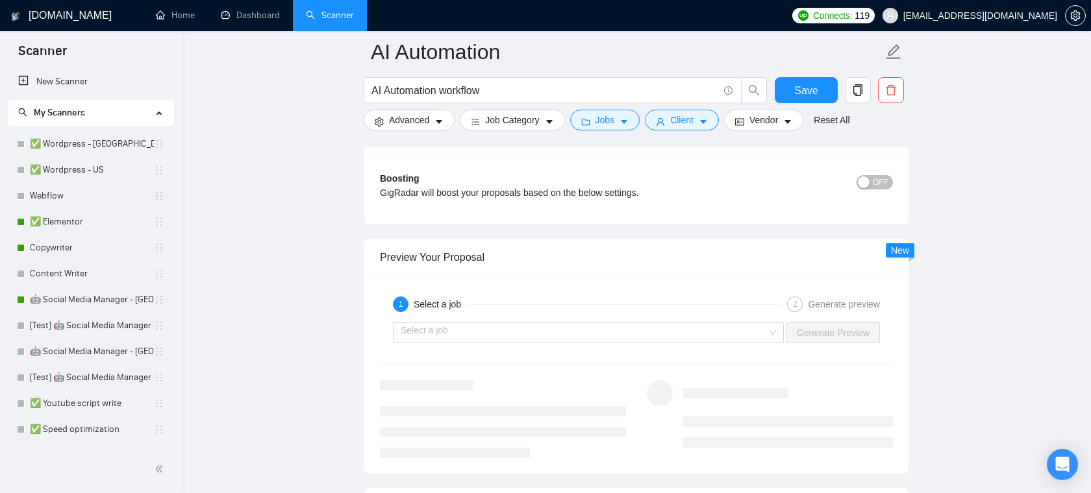
click at [551, 343] on div "Select a job Generate Preview" at bounding box center [637, 333] width 516 height 31
click at [556, 336] on input "search" at bounding box center [584, 332] width 366 height 19
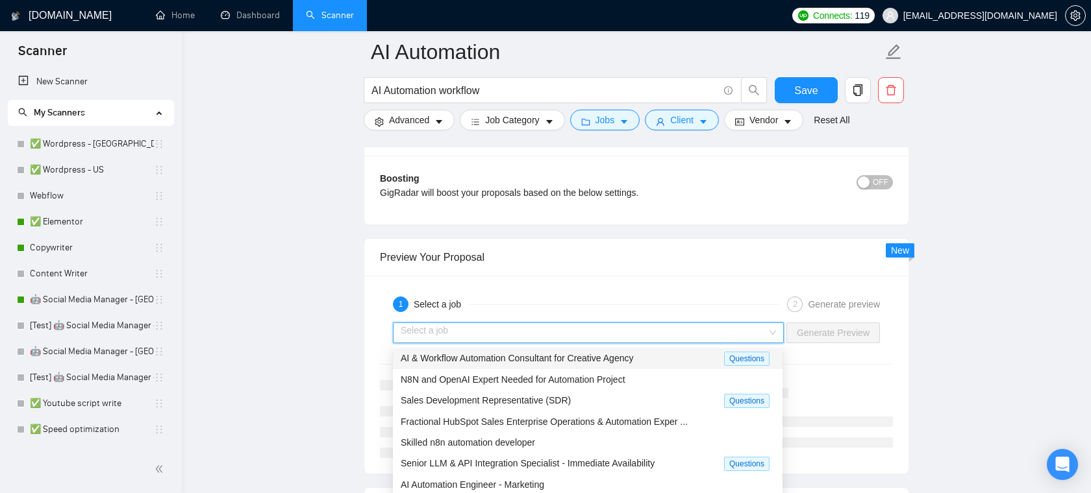
click at [521, 360] on span "AI & Workflow Automation Consultant for Creative Agency" at bounding box center [517, 358] width 232 height 10
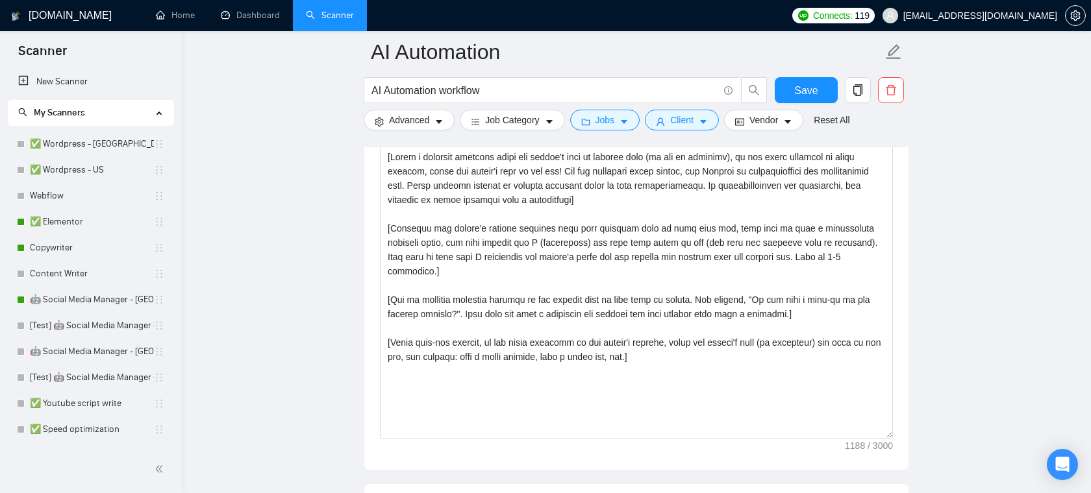
scroll to position [1361, 0]
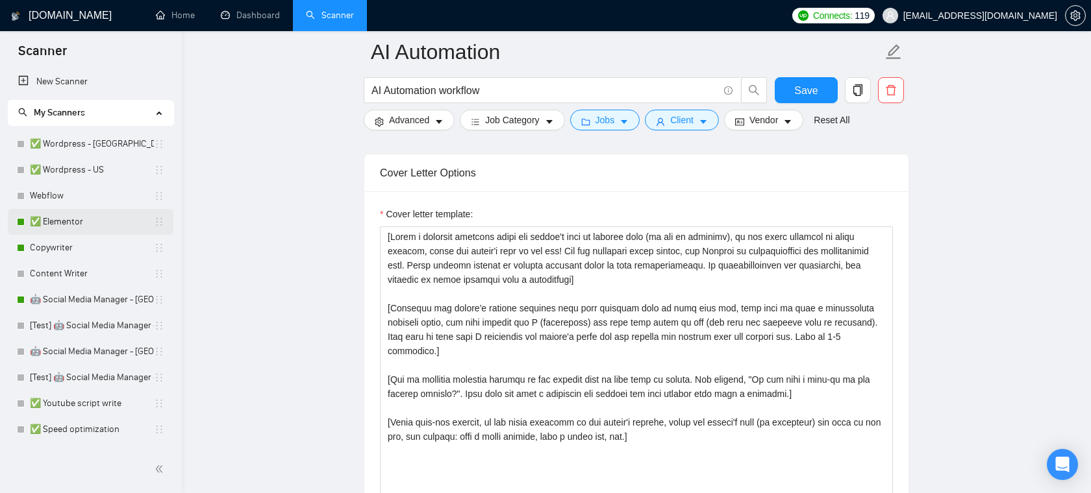
click at [56, 225] on link "✅ Elementor" at bounding box center [92, 222] width 124 height 26
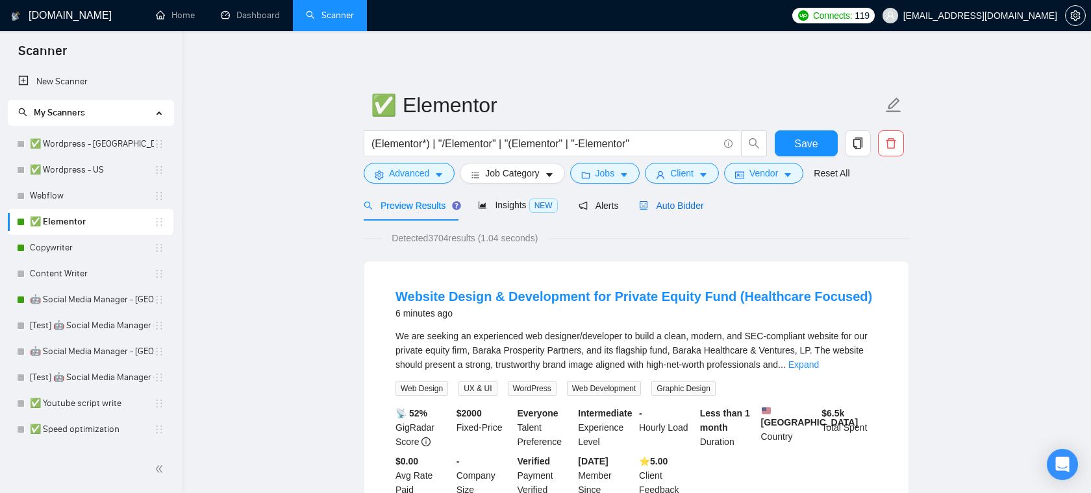
click at [661, 201] on span "Auto Bidder" at bounding box center [671, 206] width 64 height 10
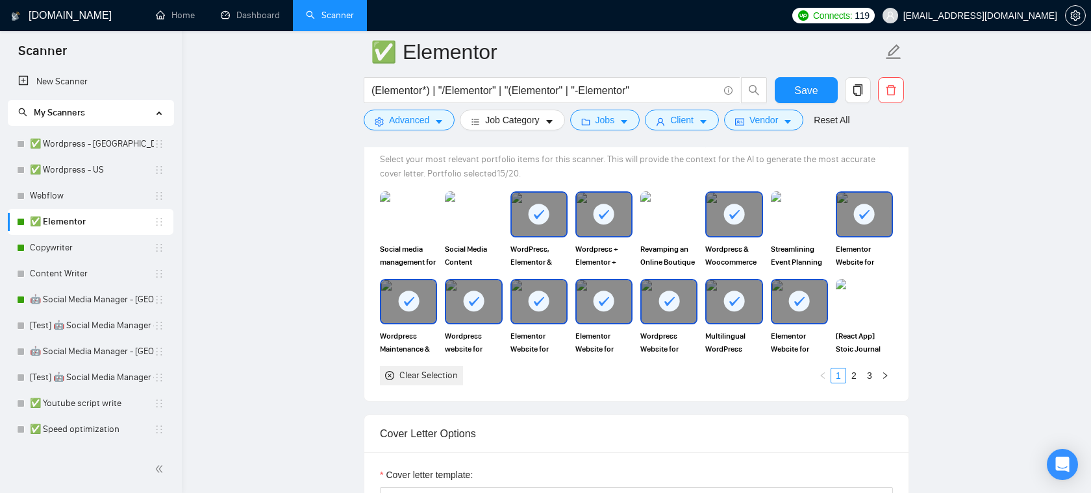
scroll to position [1162, 0]
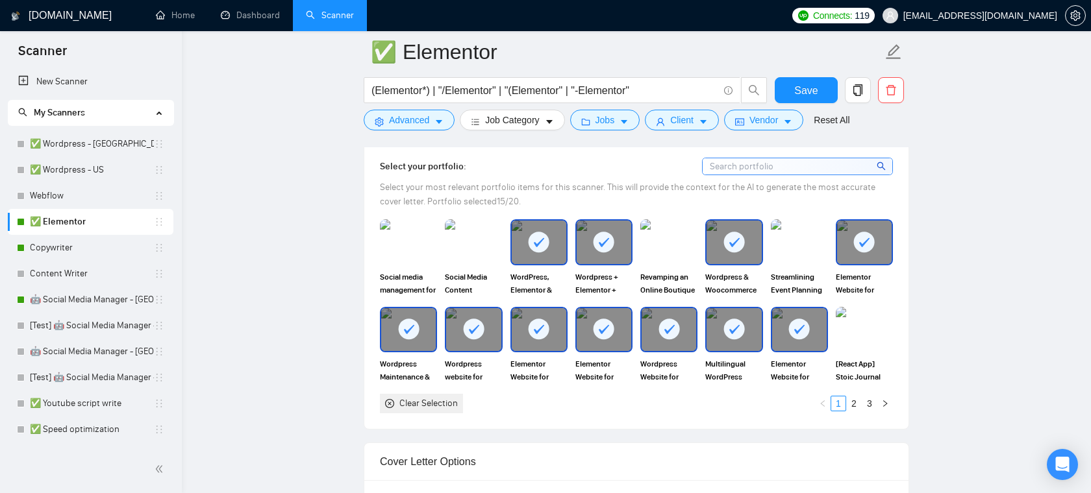
click at [521, 182] on span "Select your most relevant portfolio items for this scanner. This will provide t…" at bounding box center [627, 194] width 495 height 25
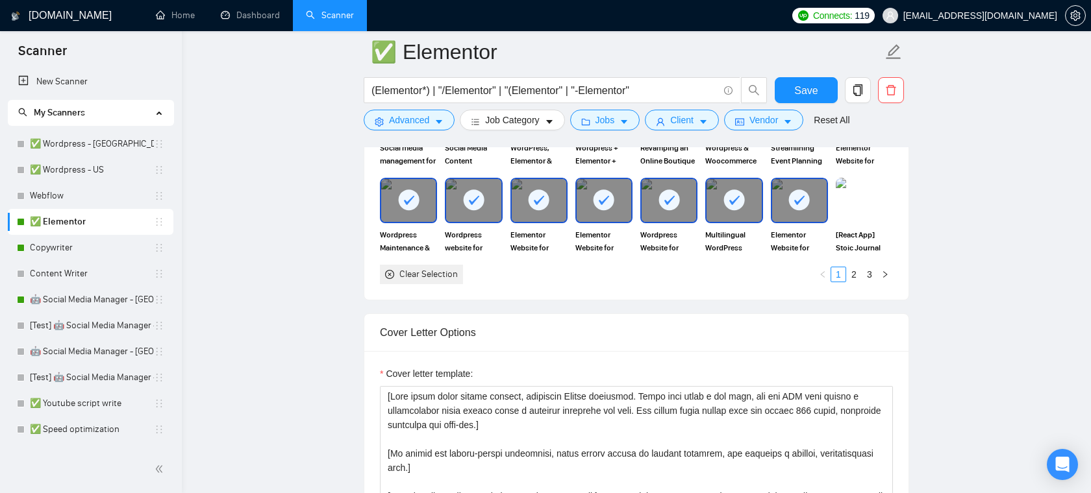
scroll to position [1359, 0]
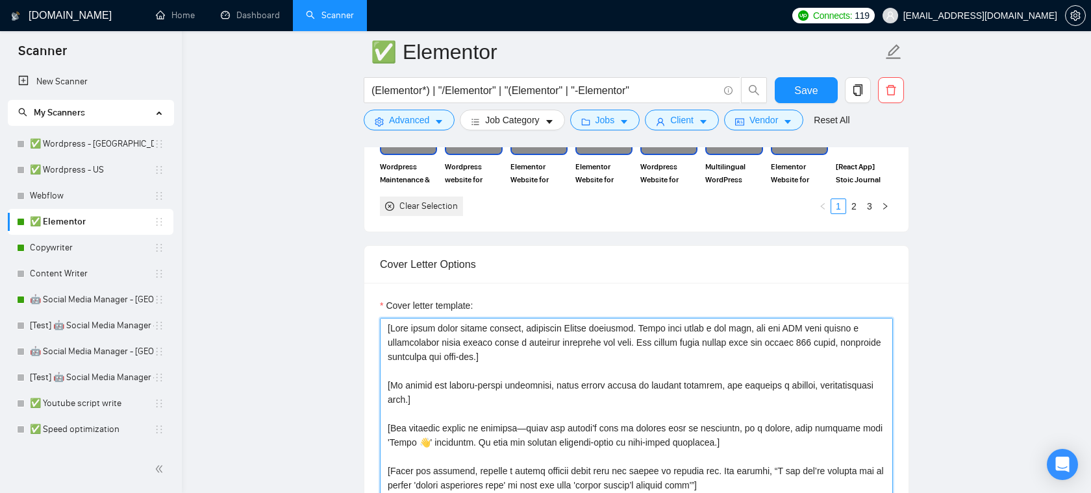
click at [558, 393] on textarea "Cover letter template:" at bounding box center [636, 464] width 513 height 292
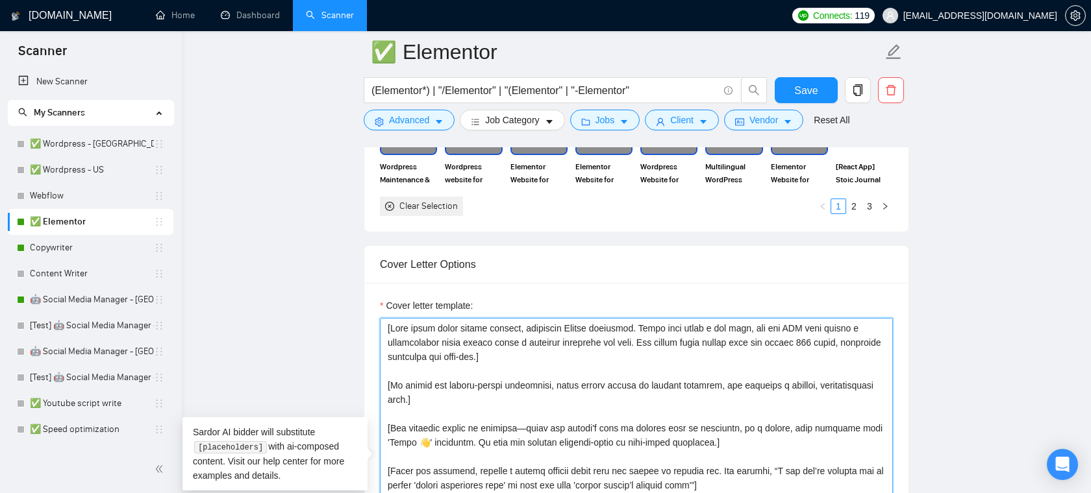
click at [560, 390] on textarea "Cover letter template:" at bounding box center [636, 464] width 513 height 292
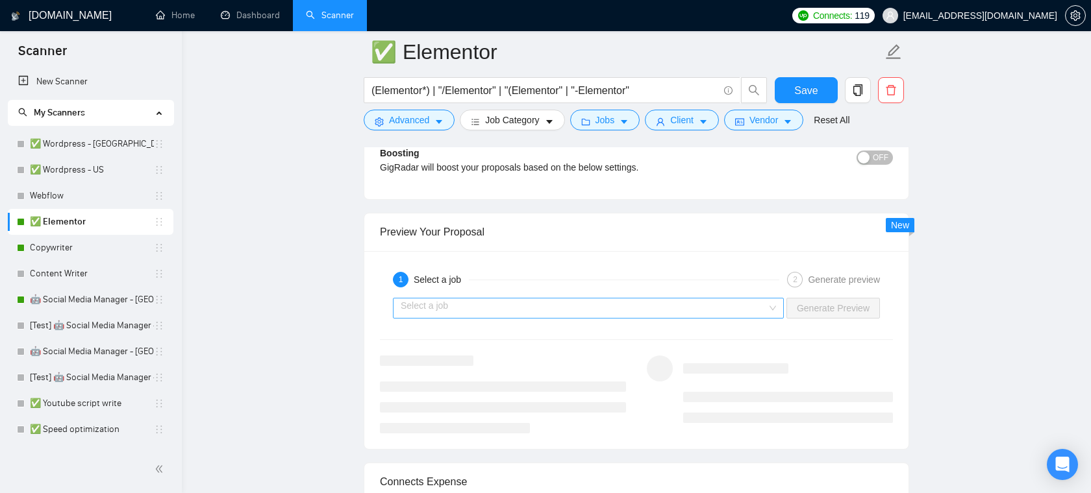
scroll to position [2422, 0]
click at [619, 310] on input "search" at bounding box center [584, 307] width 366 height 19
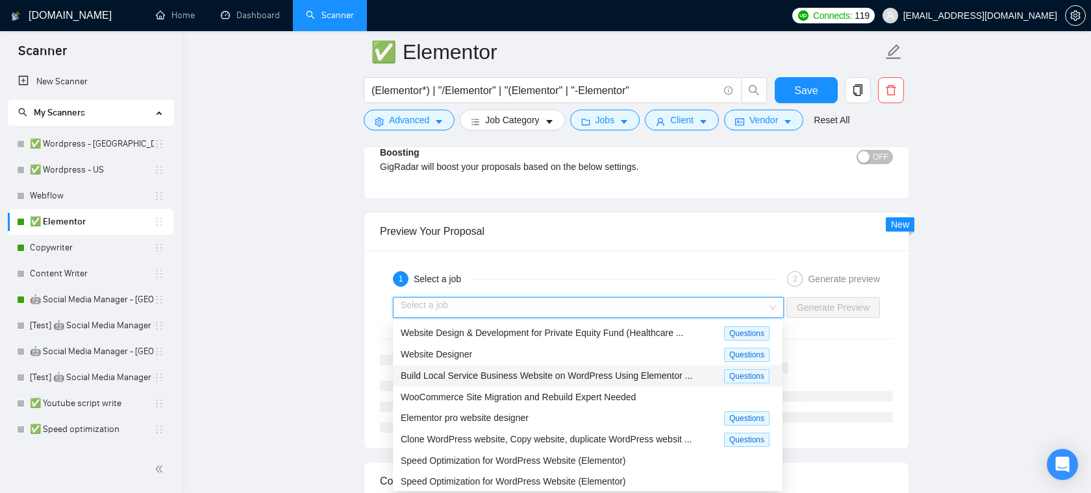
scroll to position [20, 0]
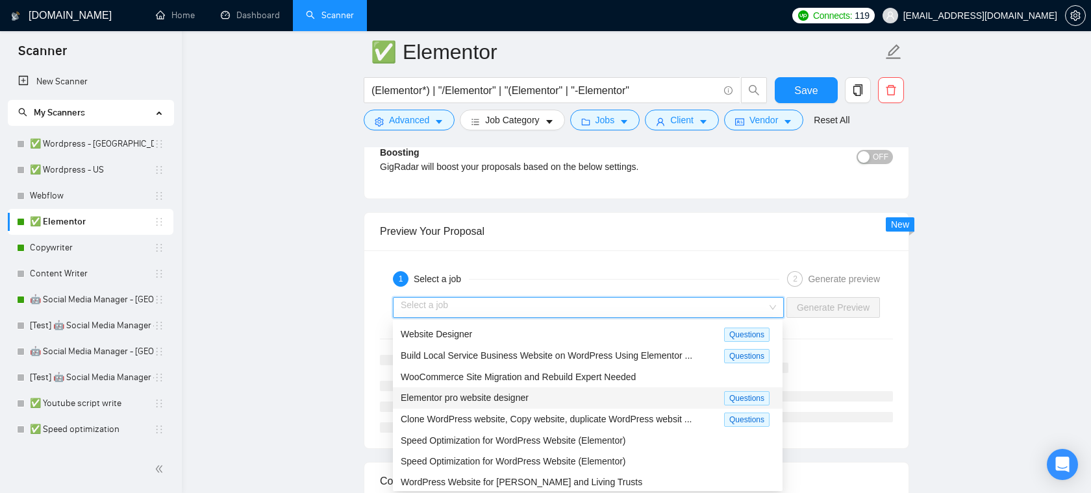
click at [523, 399] on span "Elementor pro website designer" at bounding box center [465, 398] width 128 height 10
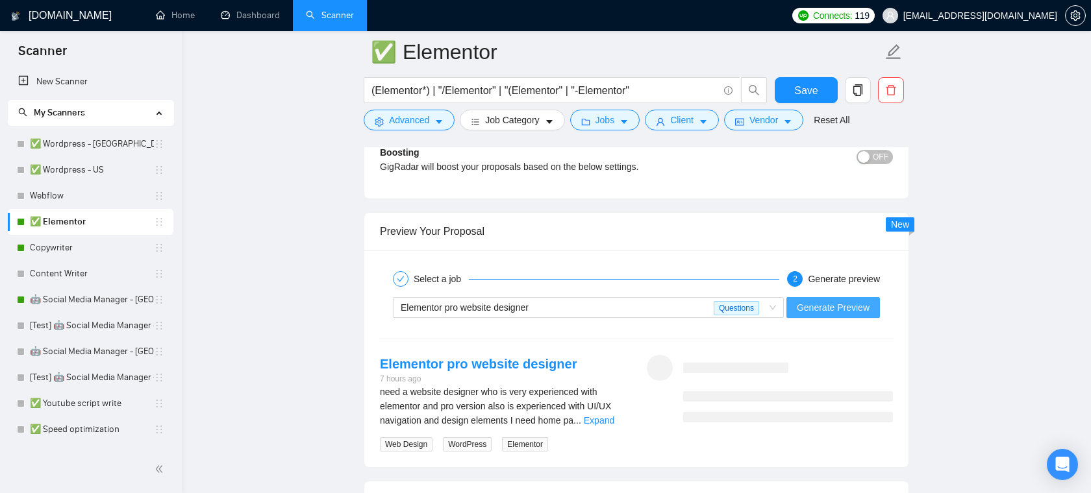
click at [828, 308] on span "Generate Preview" at bounding box center [833, 308] width 73 height 14
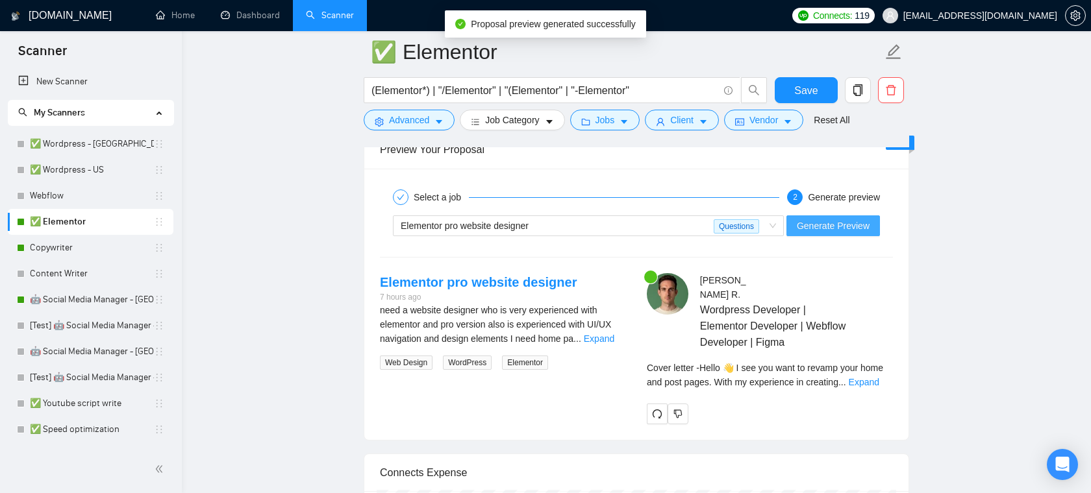
scroll to position [2529, 0]
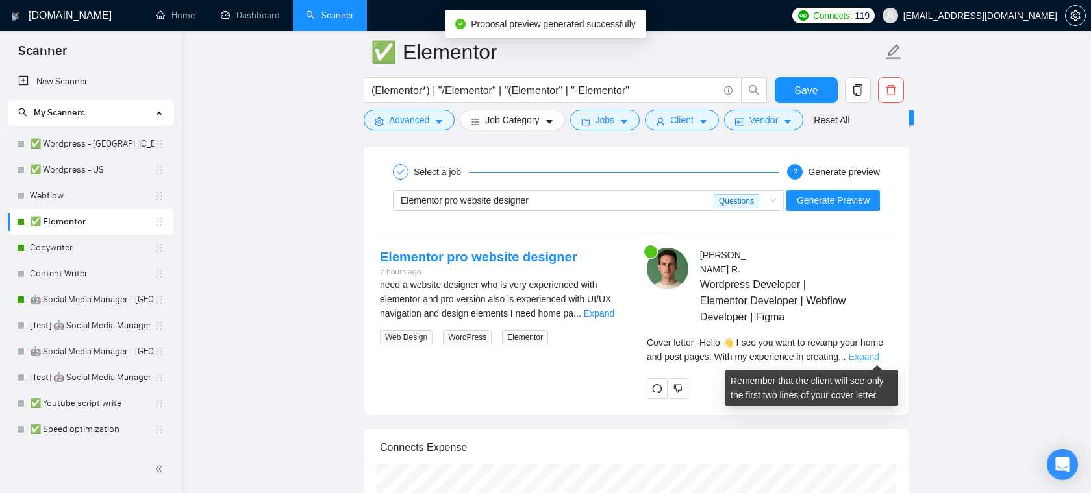
click at [862, 357] on link "Expand" at bounding box center [864, 357] width 31 height 10
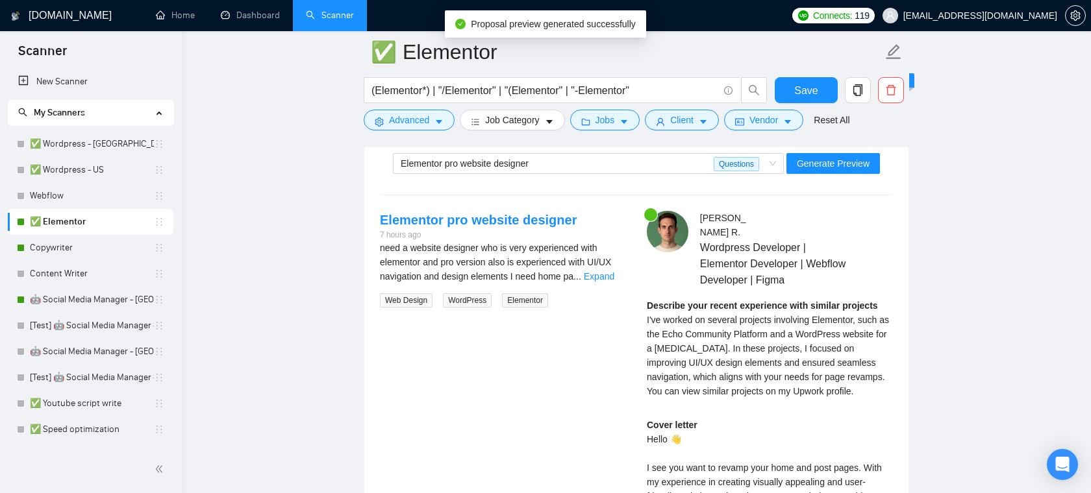
scroll to position [2568, 0]
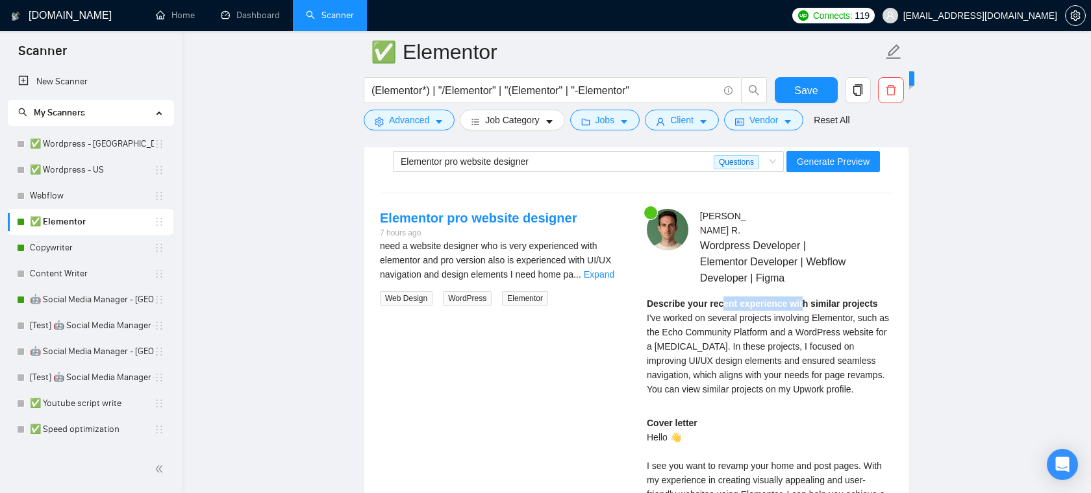
drag, startPoint x: 803, startPoint y: 305, endPoint x: 722, endPoint y: 299, distance: 81.4
click at [722, 299] on strong "Describe your recent experience with similar projects" at bounding box center [762, 304] width 231 height 10
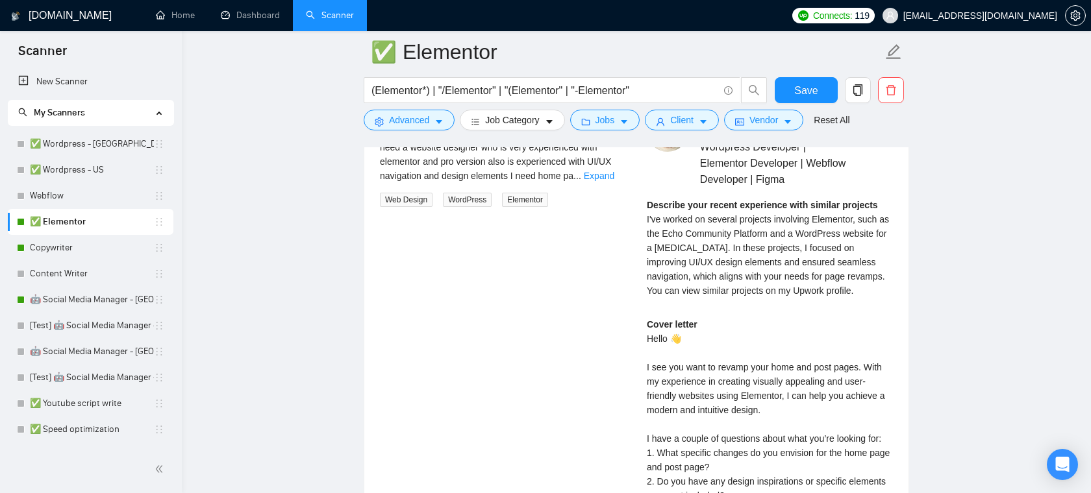
click at [755, 324] on div "Alejandro R . Wordpress Developer | Elementor Developer | Webflow Developer | F…" at bounding box center [769, 374] width 267 height 528
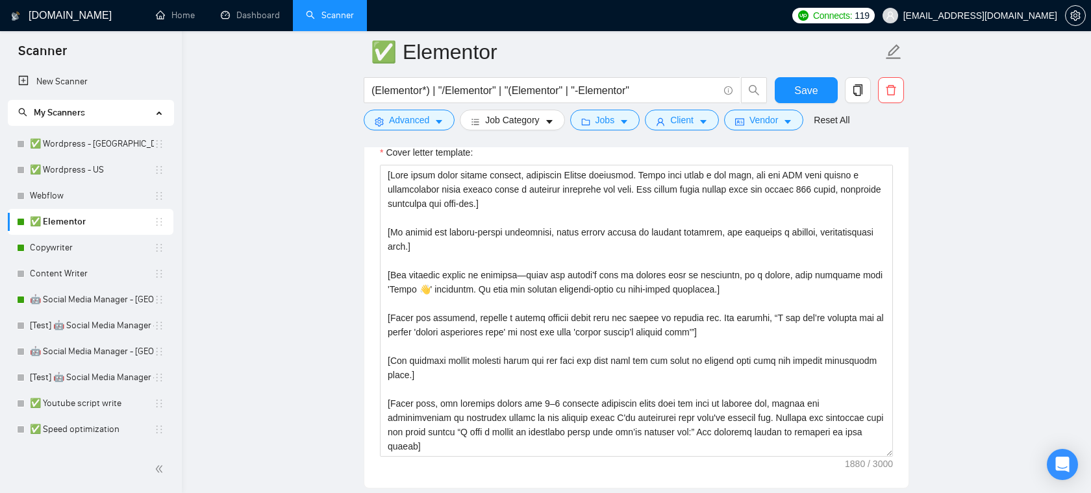
scroll to position [1513, 0]
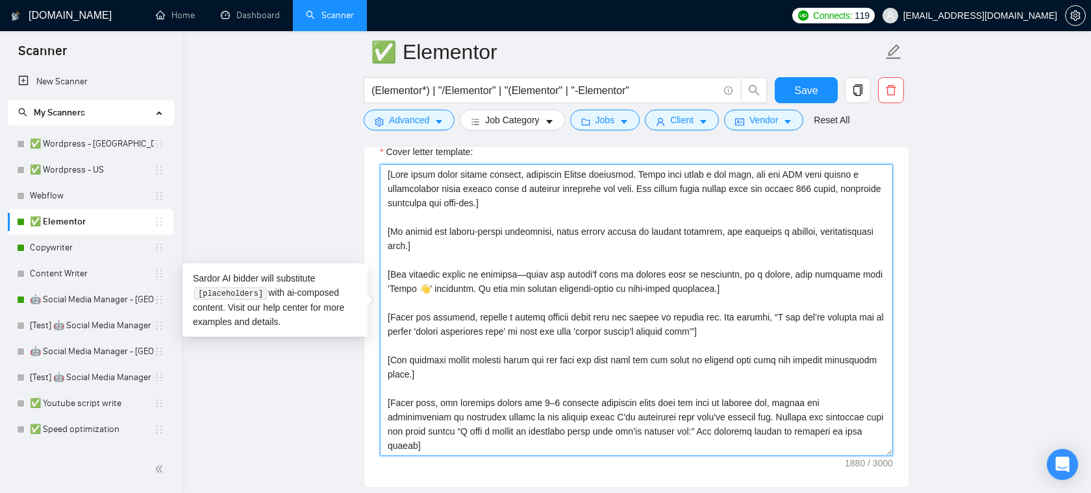
drag, startPoint x: 453, startPoint y: 231, endPoint x: 565, endPoint y: 227, distance: 112.4
click at [565, 227] on textarea "Cover letter template:" at bounding box center [636, 310] width 513 height 292
click at [668, 231] on textarea "Cover letter template:" at bounding box center [636, 310] width 513 height 292
click at [707, 261] on textarea "Cover letter template:" at bounding box center [636, 310] width 513 height 292
click at [655, 305] on textarea "Cover letter template:" at bounding box center [636, 310] width 513 height 292
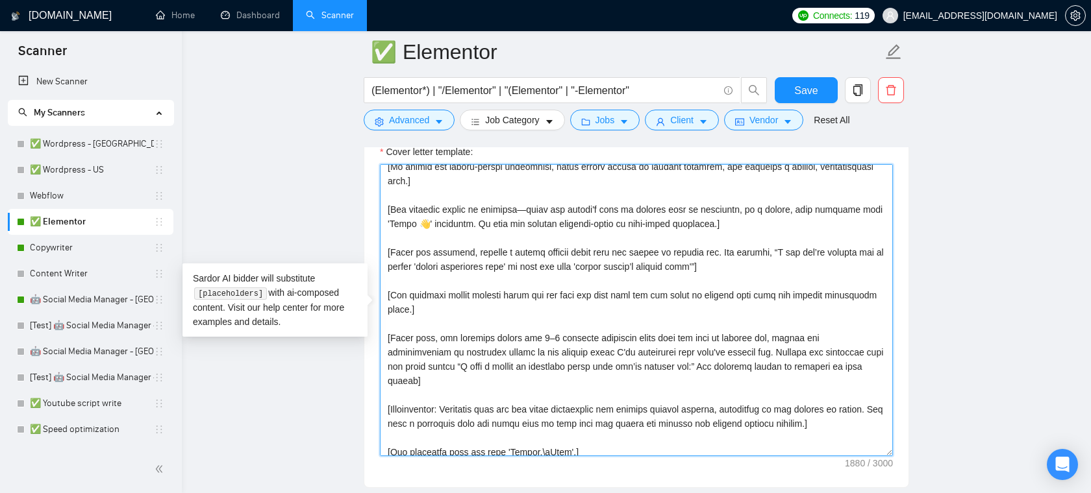
scroll to position [129, 0]
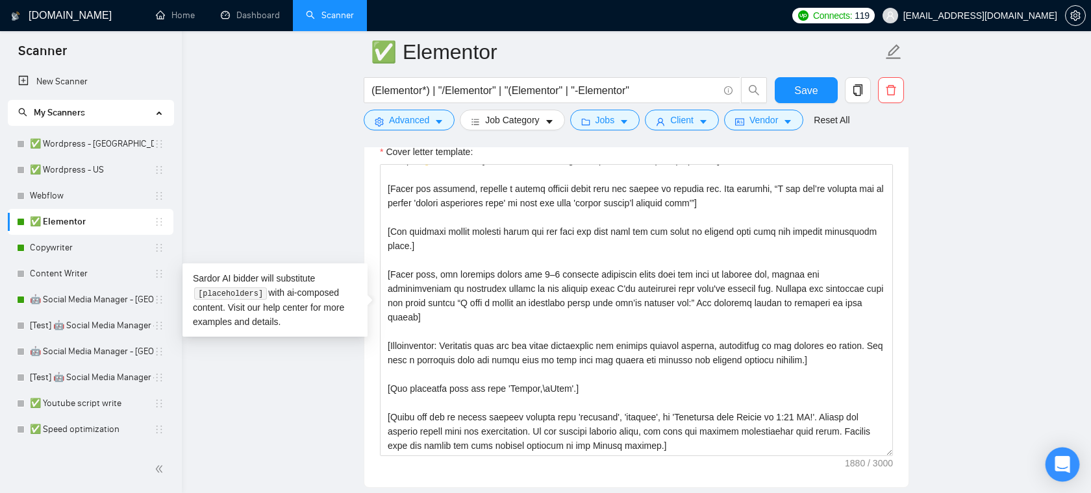
click at [1066, 463] on icon "Open Intercom Messenger" at bounding box center [1061, 464] width 15 height 17
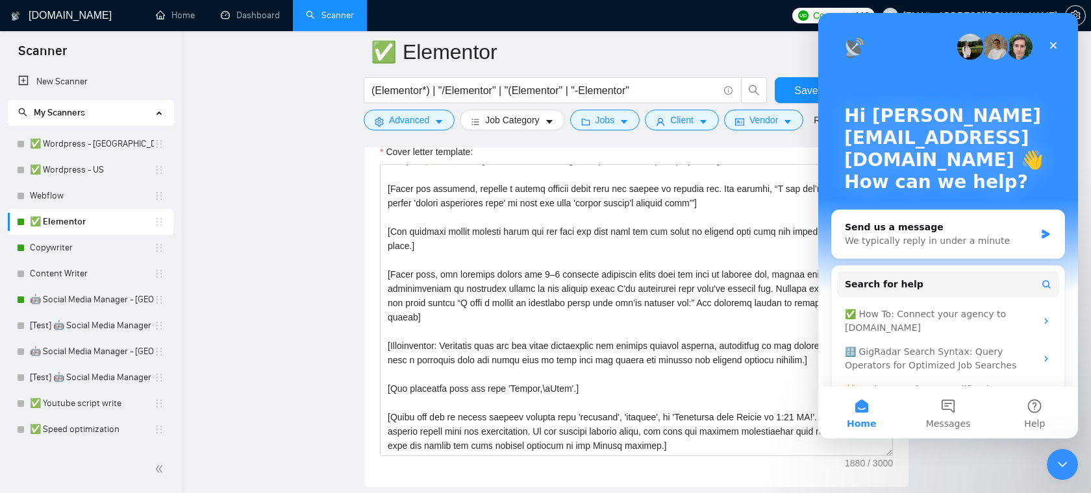
scroll to position [0, 0]
click at [1052, 51] on div "Close" at bounding box center [1053, 45] width 23 height 23
